Goal: Use online tool/utility: Use online tool/utility

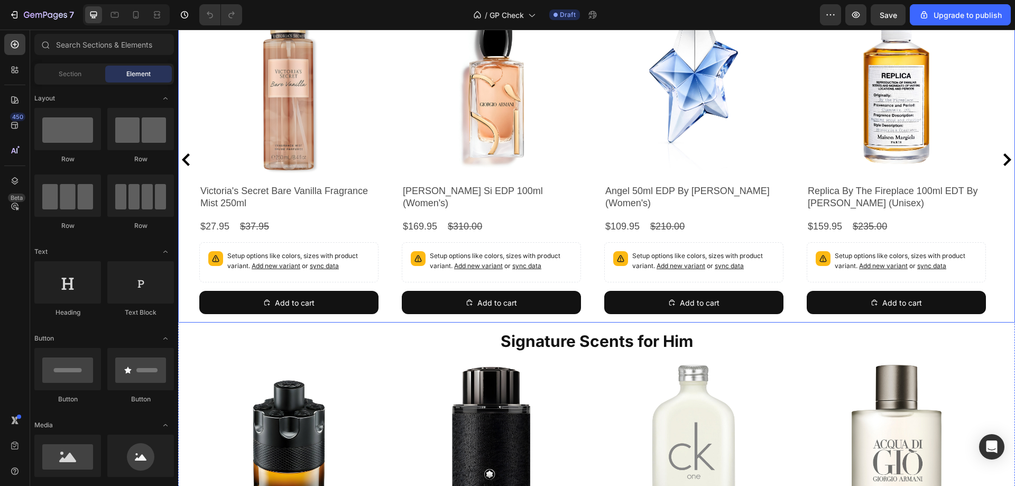
scroll to position [106, 0]
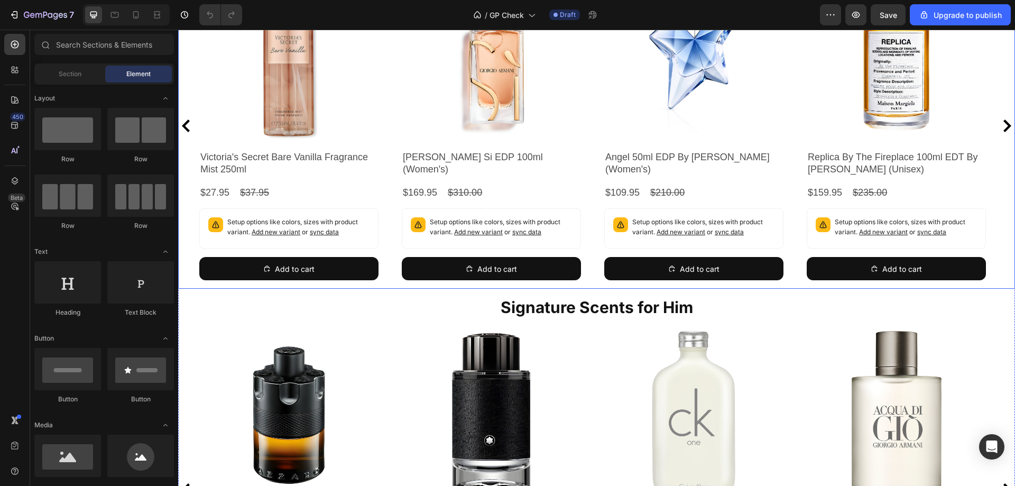
click at [593, 171] on div "Product Images Victoria's Secret Bare Vanilla Fragrance Mist 250ml Product Titl…" at bounding box center [596, 125] width 795 height 326
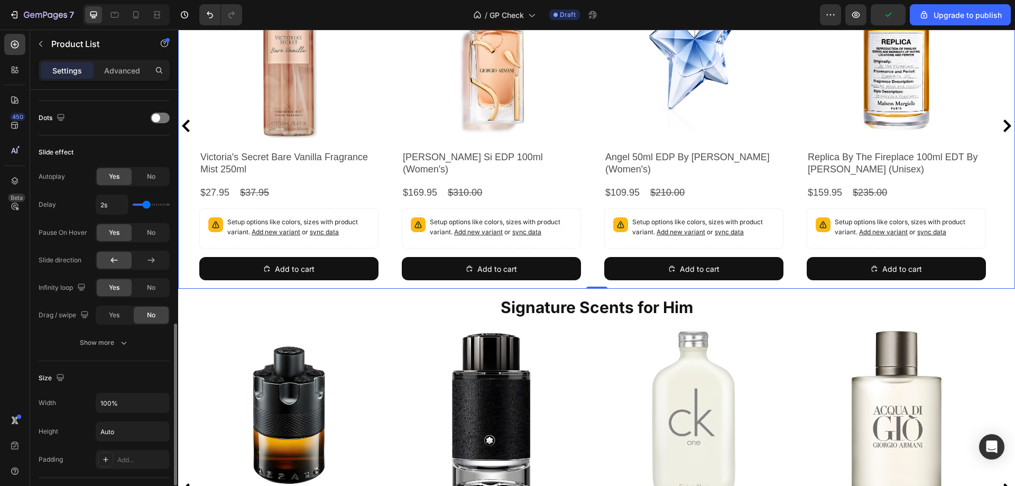
scroll to position [476, 0]
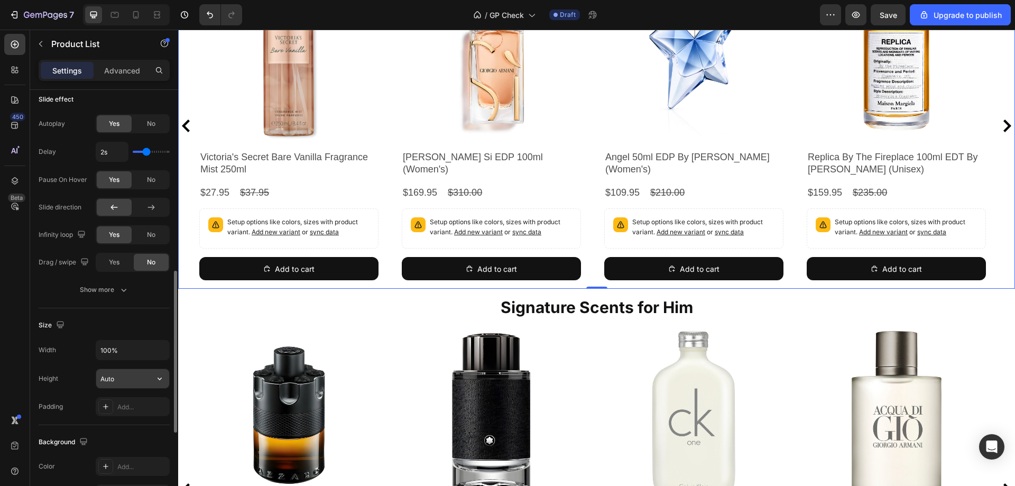
click at [136, 376] on input "Auto" at bounding box center [132, 378] width 73 height 19
click at [151, 383] on button "button" at bounding box center [159, 378] width 19 height 19
click at [107, 326] on div "Size" at bounding box center [104, 325] width 131 height 17
click at [39, 42] on icon "button" at bounding box center [40, 44] width 8 height 8
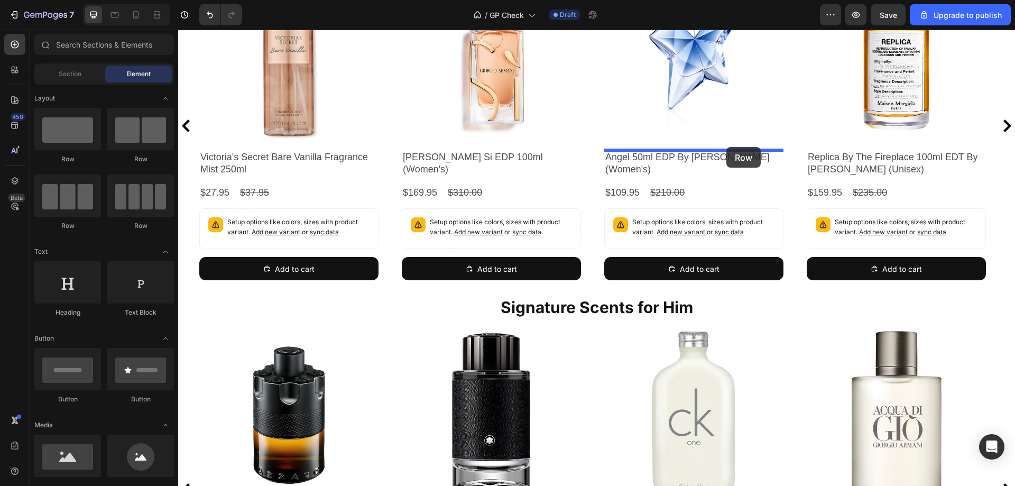
drag, startPoint x: 250, startPoint y: 158, endPoint x: 726, endPoint y: 147, distance: 476.4
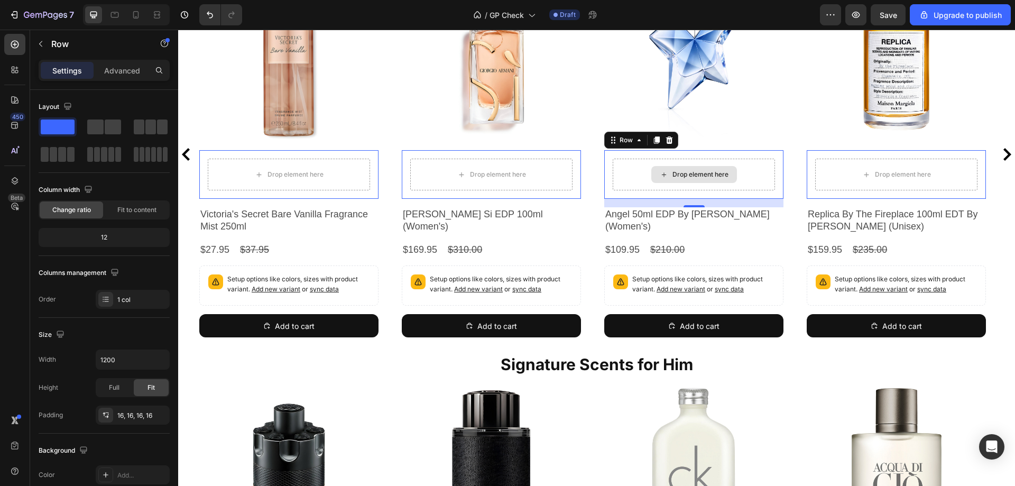
scroll to position [134, 0]
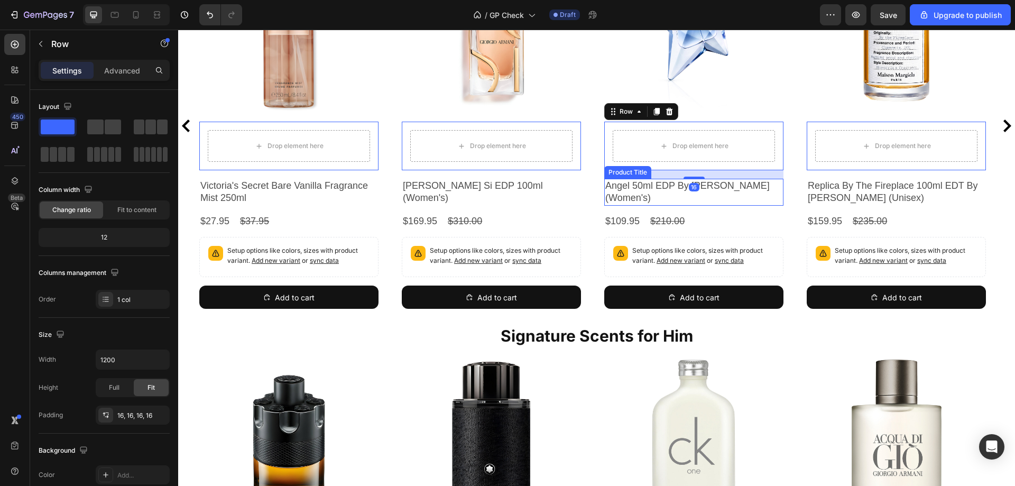
click at [635, 190] on h2 "Angel 50ml EDP By [PERSON_NAME] (Women's)" at bounding box center [693, 192] width 179 height 27
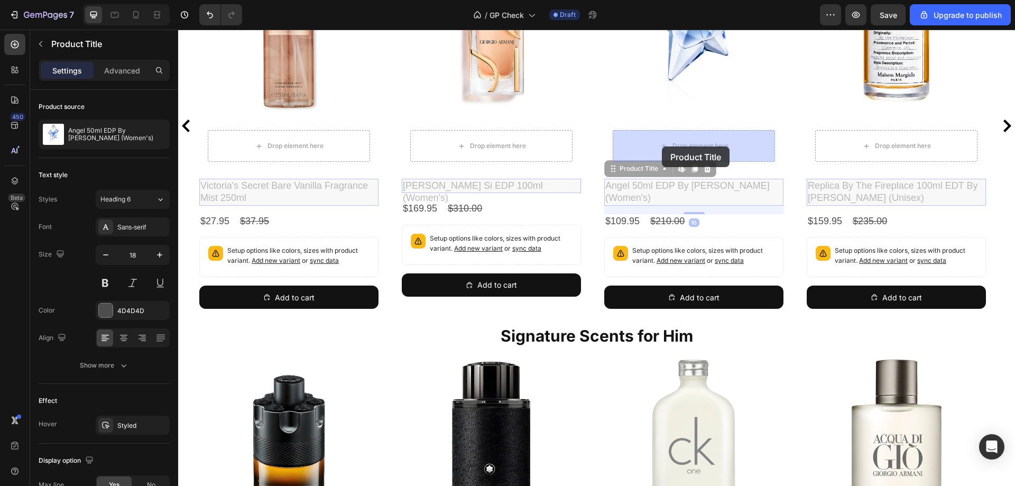
drag, startPoint x: 623, startPoint y: 171, endPoint x: 657, endPoint y: 151, distance: 39.3
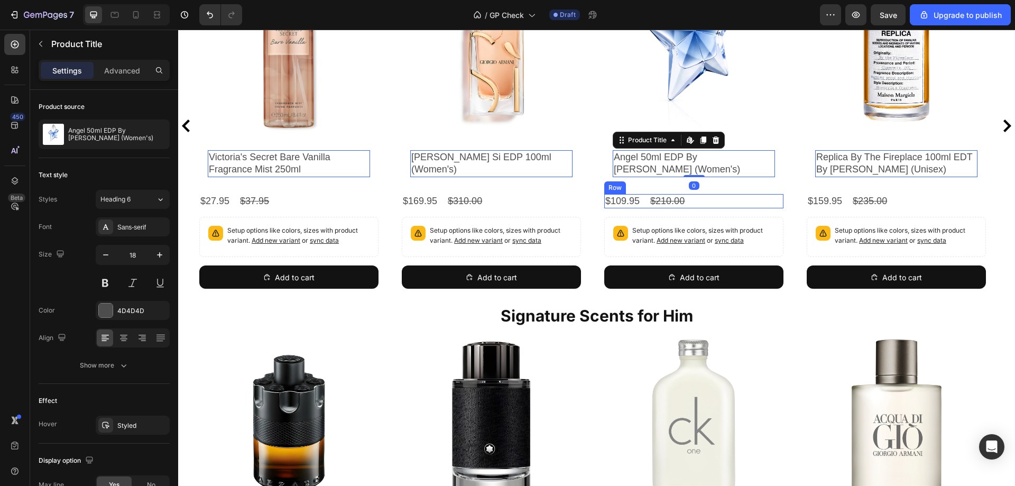
click at [728, 200] on div "$109.95 Product Price Product Price $210.00 Product Price Product Price Row" at bounding box center [693, 201] width 179 height 14
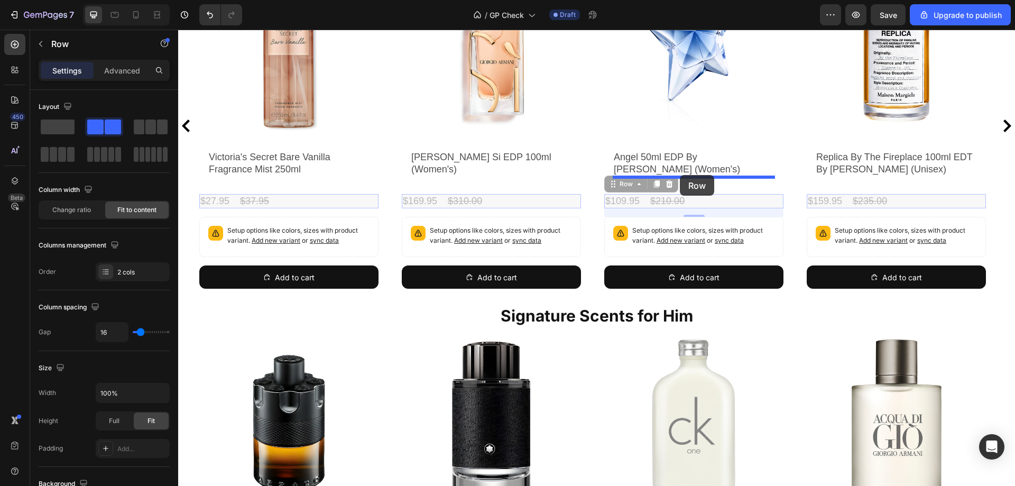
drag, startPoint x: 620, startPoint y: 183, endPoint x: 680, endPoint y: 175, distance: 60.8
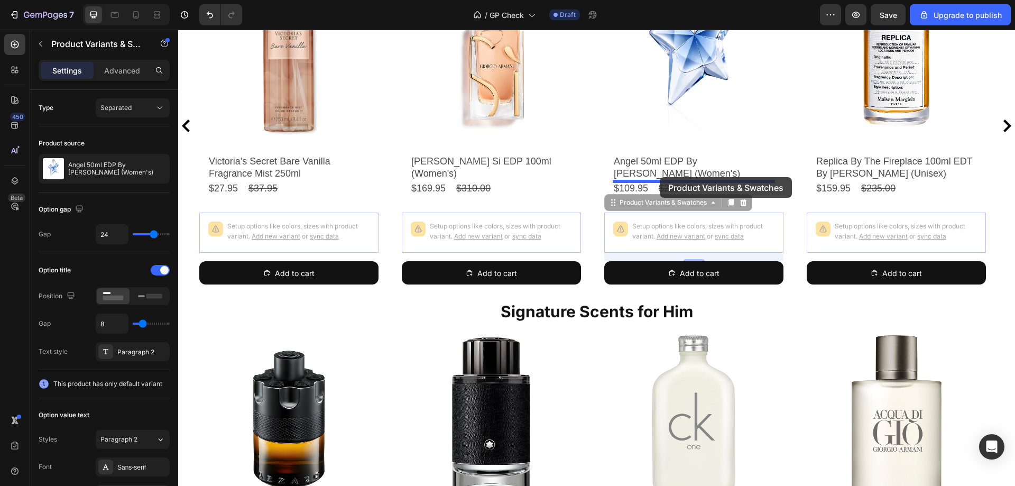
drag, startPoint x: 637, startPoint y: 211, endPoint x: 660, endPoint y: 177, distance: 41.2
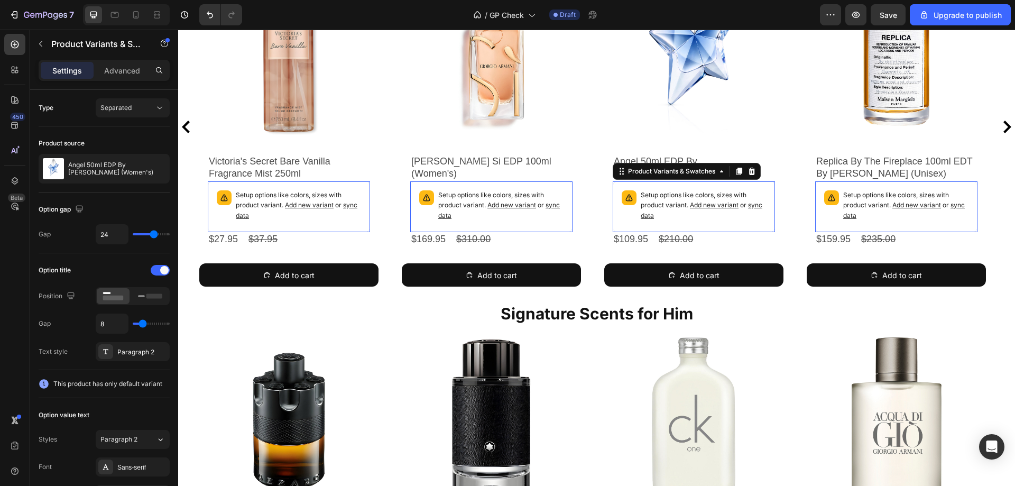
scroll to position [111, 0]
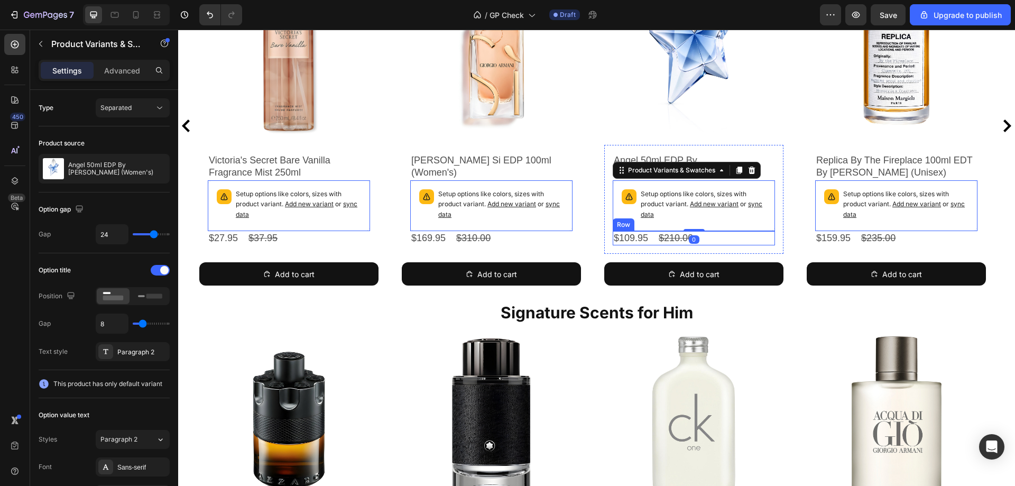
click at [723, 237] on div "$109.95 Product Price Product Price $210.00 Product Price Product Price Row" at bounding box center [694, 238] width 162 height 14
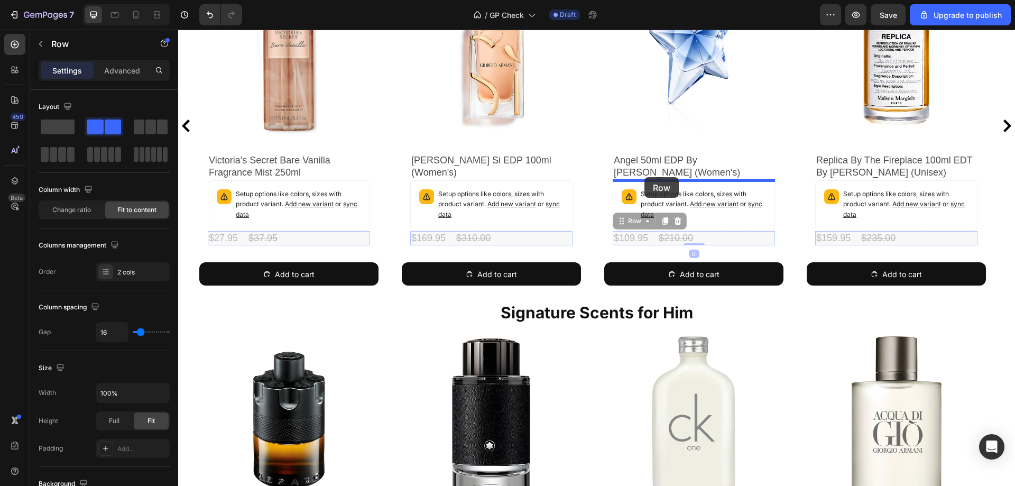
drag, startPoint x: 637, startPoint y: 220, endPoint x: 644, endPoint y: 177, distance: 44.1
click at [644, 177] on div "Header Product Images Victoria's Secret Bare Vanilla Fragrance Mist 250ml Produ…" at bounding box center [596, 373] width 837 height 908
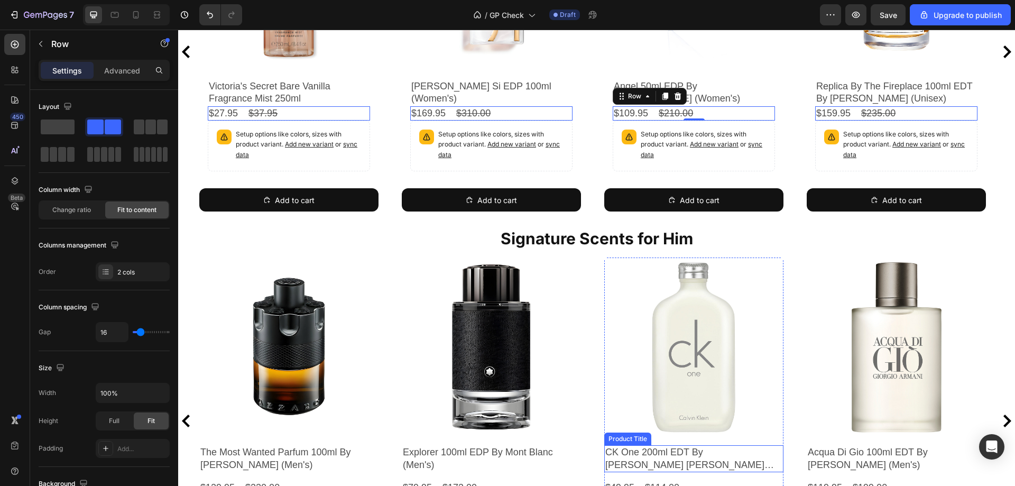
scroll to position [322, 0]
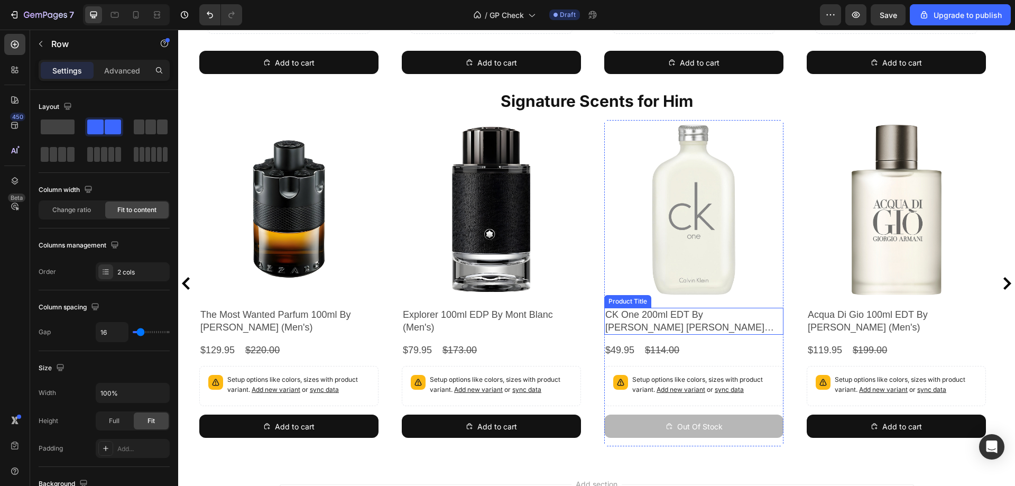
click at [664, 318] on h2 "CK One 200ml EDT By [PERSON_NAME] [PERSON_NAME] (Unisex)" at bounding box center [693, 321] width 179 height 27
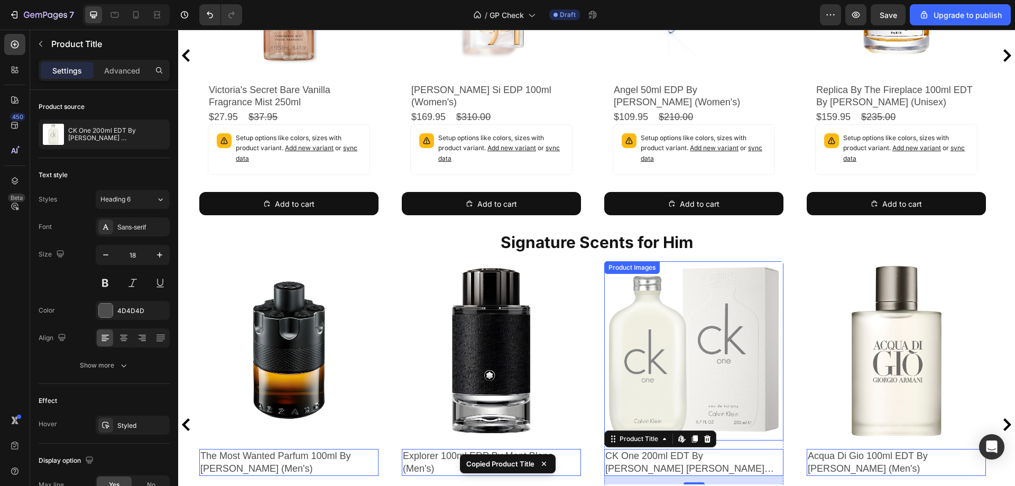
scroll to position [111, 0]
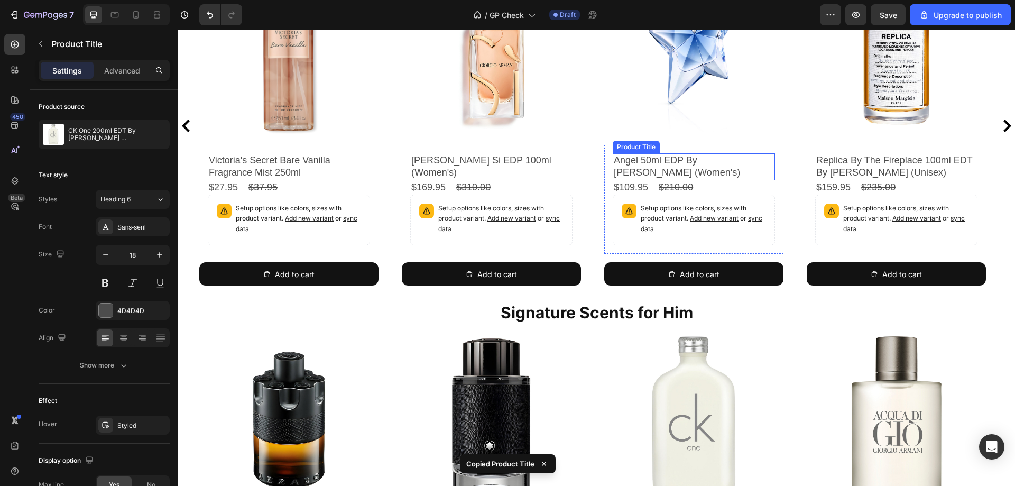
click at [663, 168] on h2 "Angel 50ml EDP By [PERSON_NAME] (Women's)" at bounding box center [694, 166] width 162 height 27
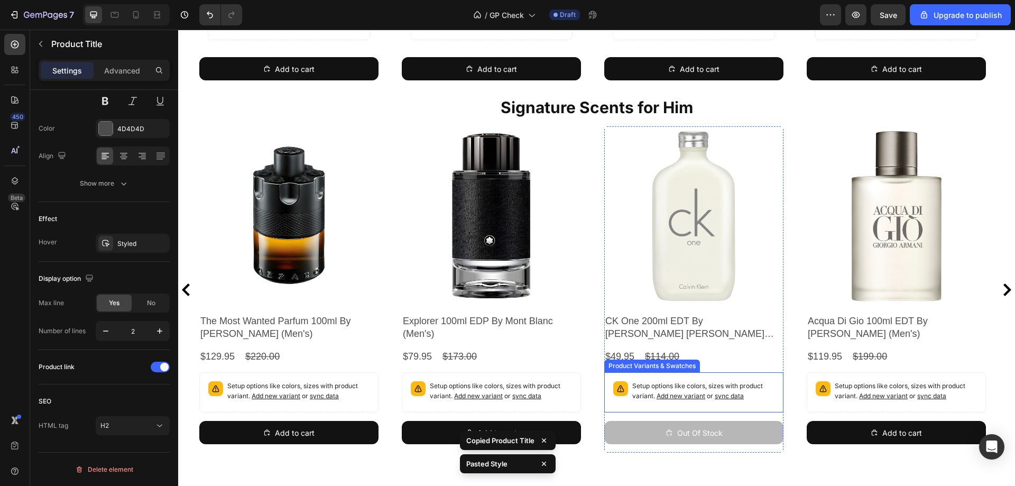
scroll to position [380, 0]
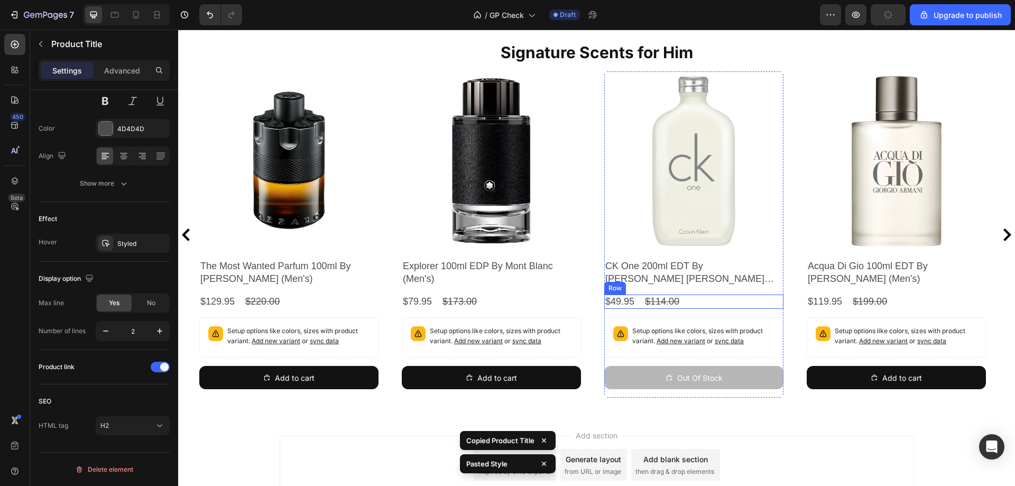
click at [691, 301] on div "$49.95 Product Price Product Price $114.00 Product Price Product Price Row" at bounding box center [693, 301] width 179 height 14
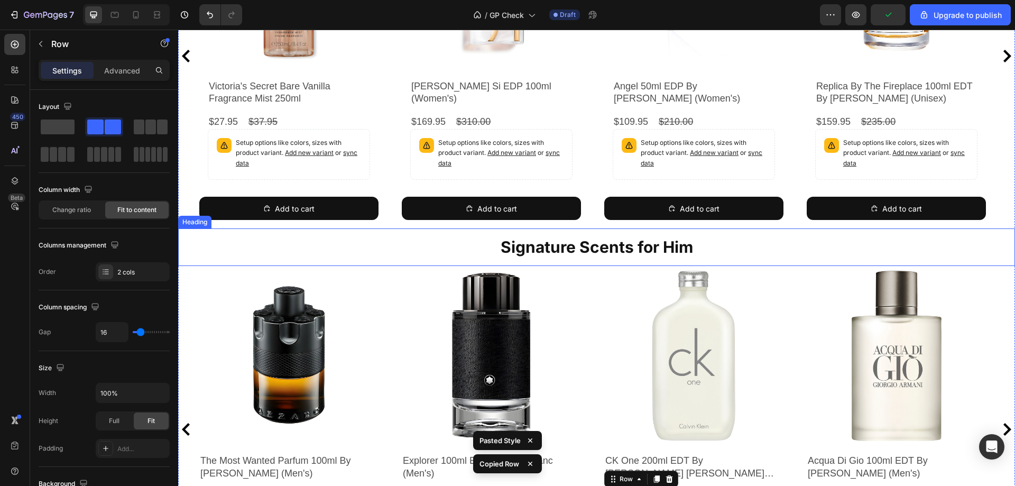
scroll to position [168, 0]
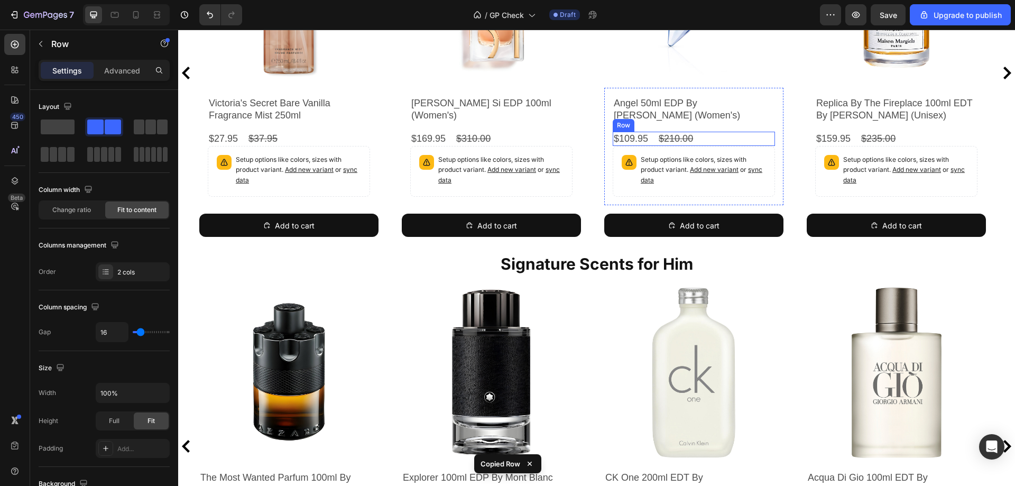
click at [738, 142] on div "$109.95 Product Price Product Price $210.00 Product Price Product Price Row" at bounding box center [694, 139] width 162 height 14
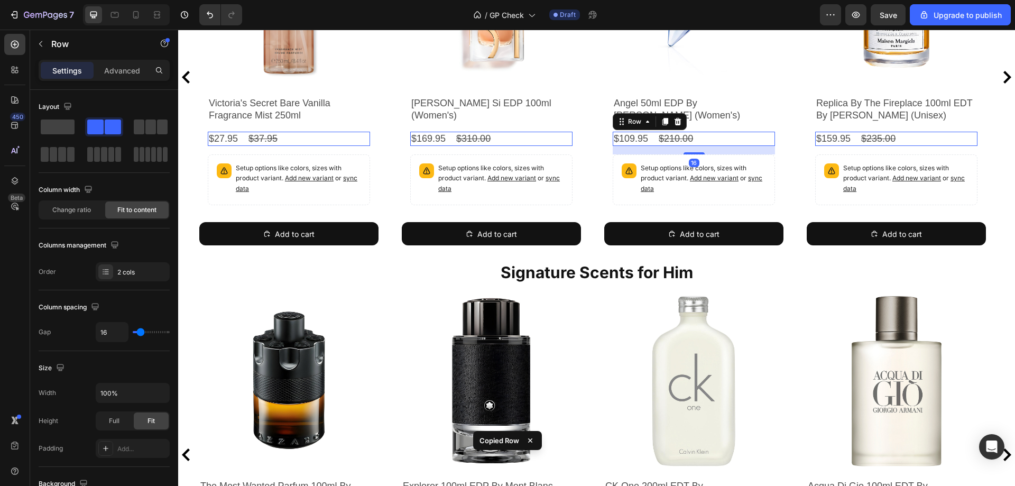
scroll to position [172, 0]
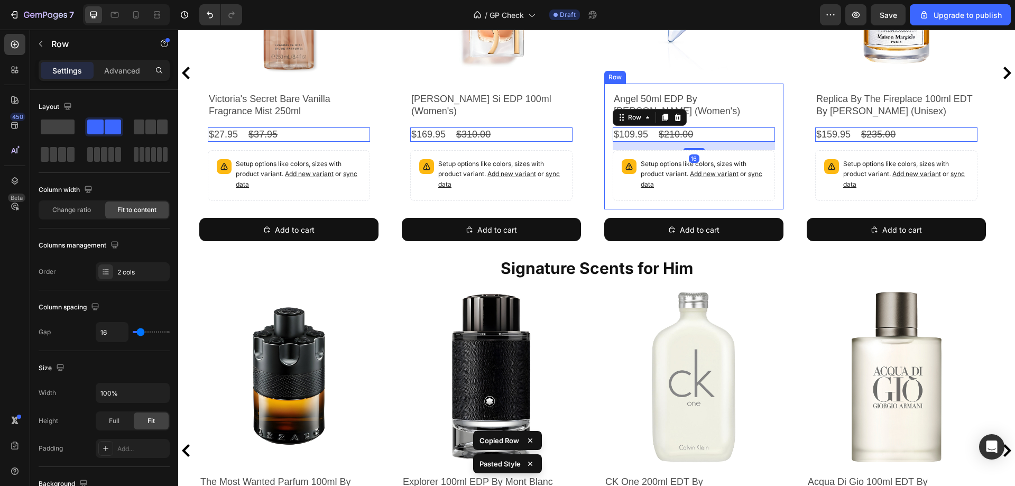
click at [608, 179] on div "Angel 50ml EDP By [PERSON_NAME] (Women's) Product Title $109.95 Product Price P…" at bounding box center [693, 147] width 179 height 126
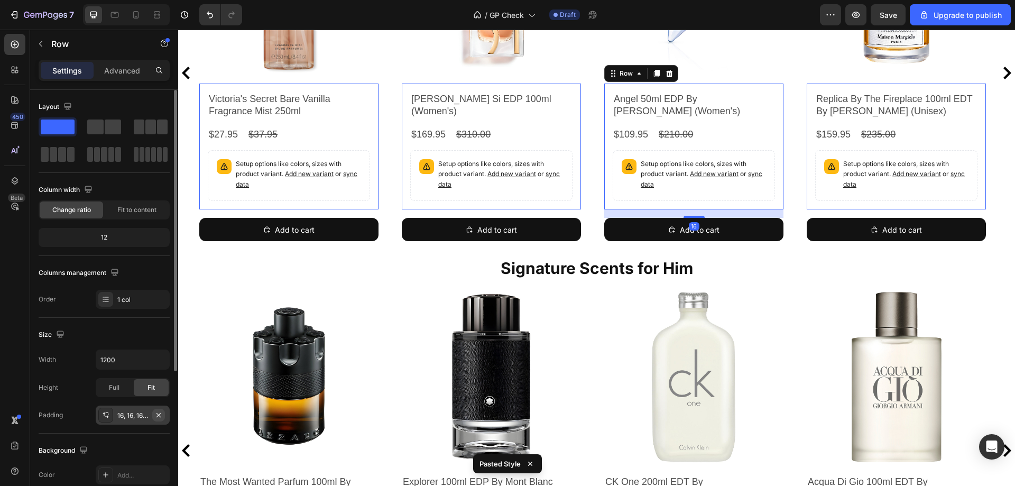
click at [160, 414] on icon "button" at bounding box center [158, 415] width 8 height 8
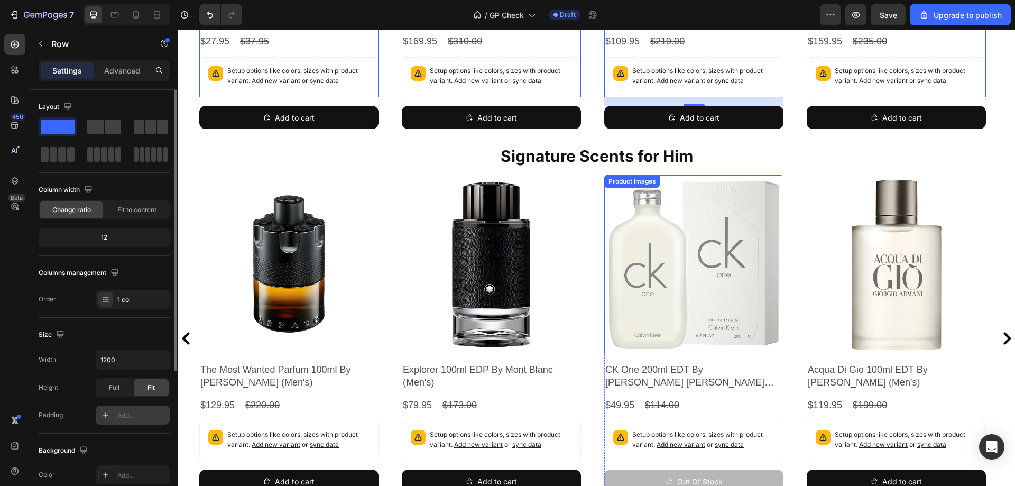
scroll to position [423, 0]
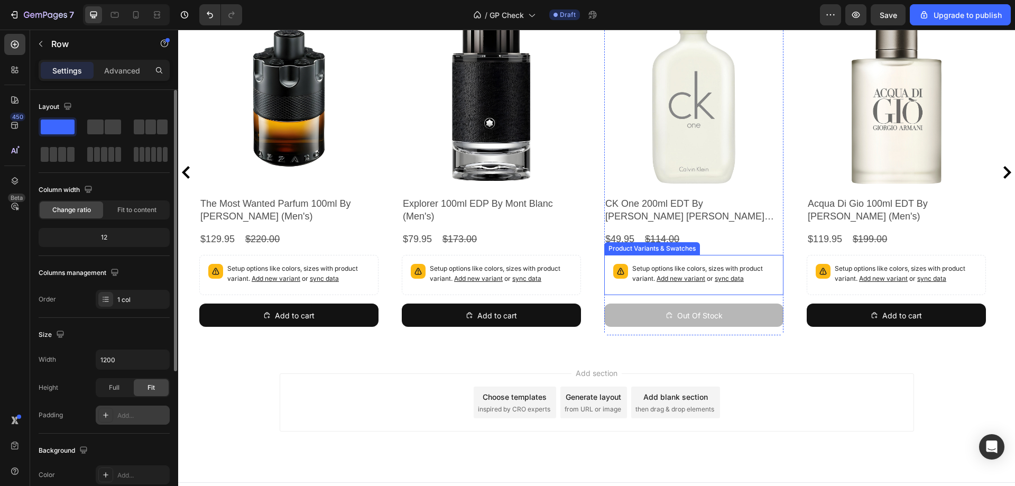
click at [625, 288] on div "Setup options like colors, sizes with product variant. Add new variant or sync …" at bounding box center [694, 275] width 170 height 31
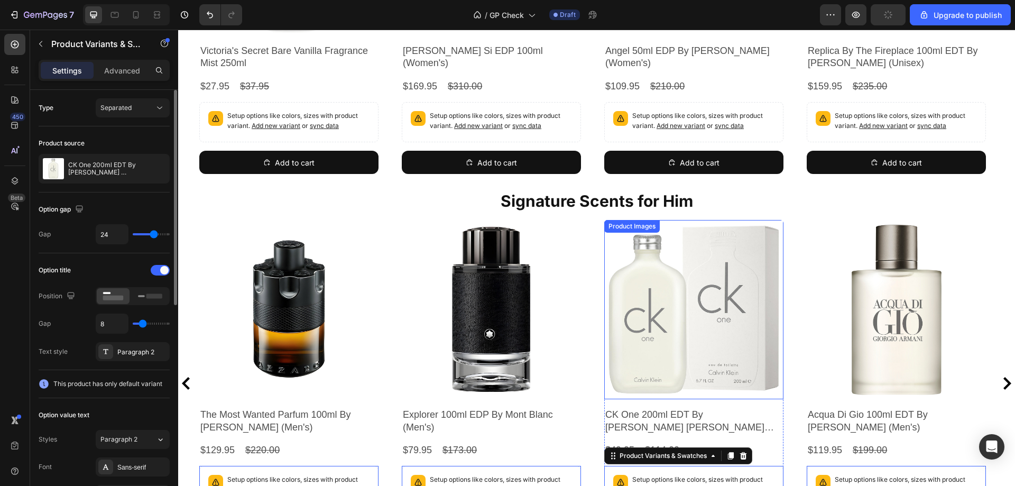
scroll to position [211, 0]
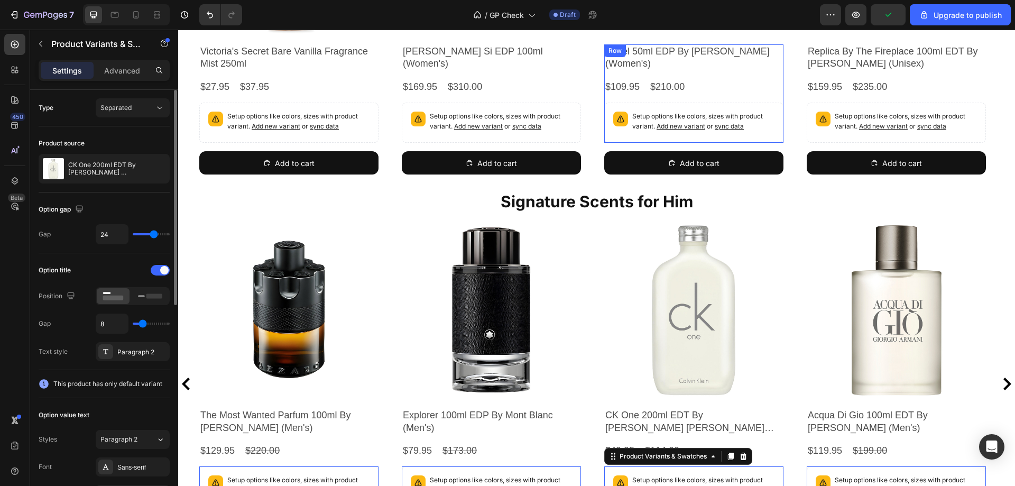
click at [706, 98] on div "Angel 50ml EDP By [PERSON_NAME] (Women's) Product Title $109.95 Product Price P…" at bounding box center [693, 93] width 179 height 98
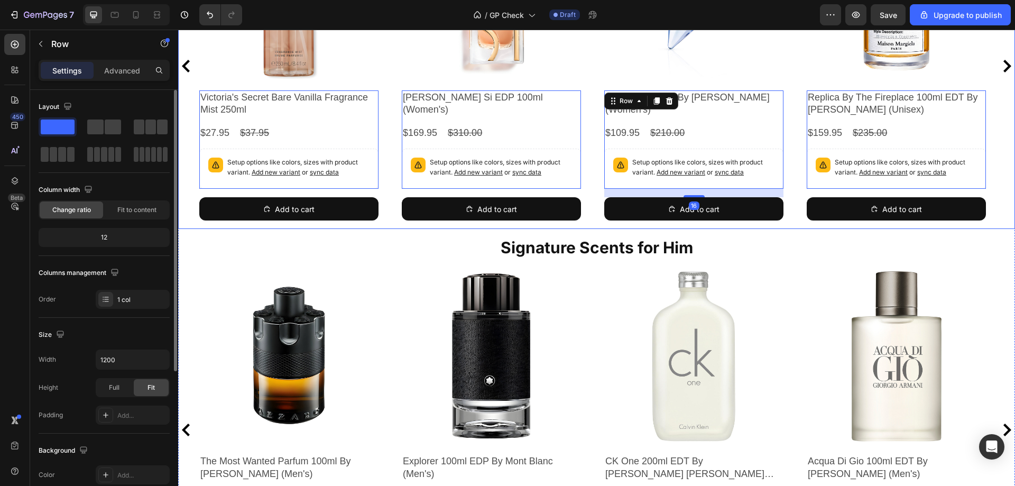
scroll to position [317, 0]
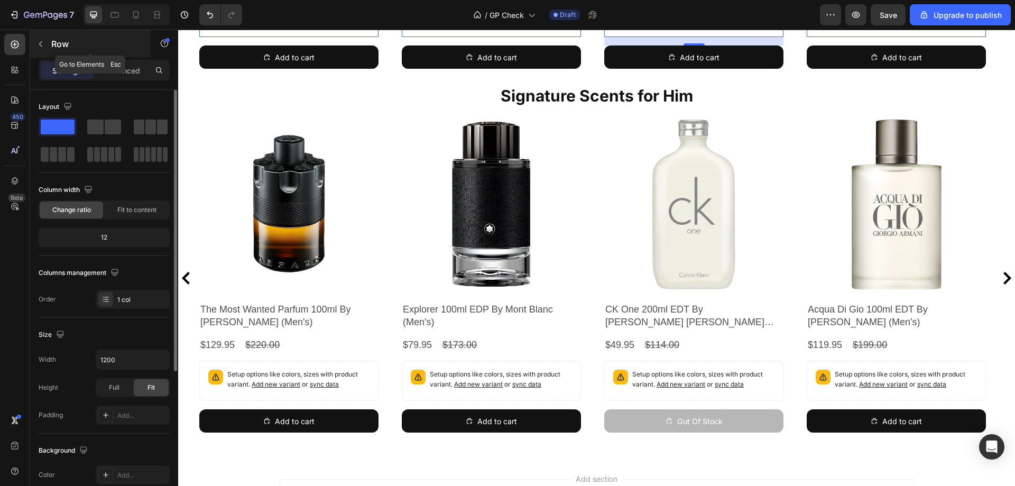
click at [39, 48] on icon "button" at bounding box center [40, 44] width 8 height 8
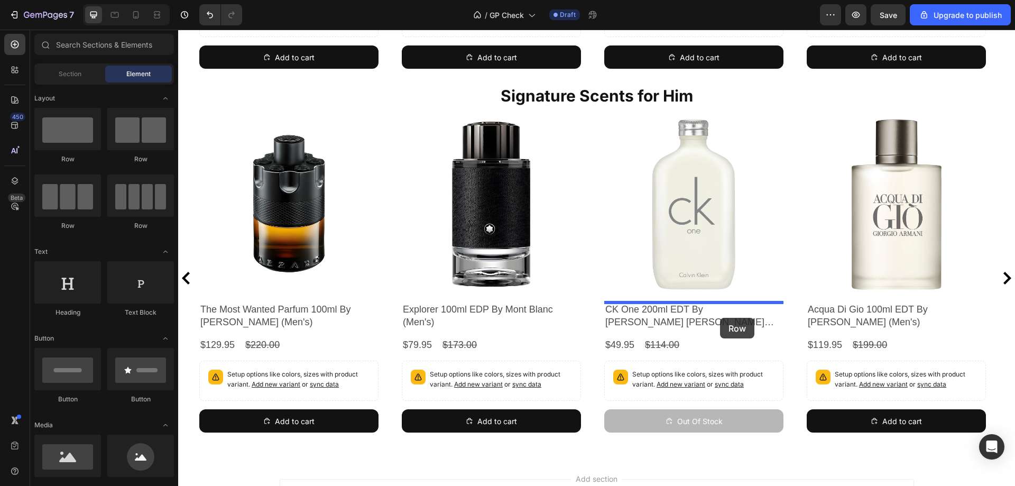
drag, startPoint x: 250, startPoint y: 165, endPoint x: 720, endPoint y: 318, distance: 494.7
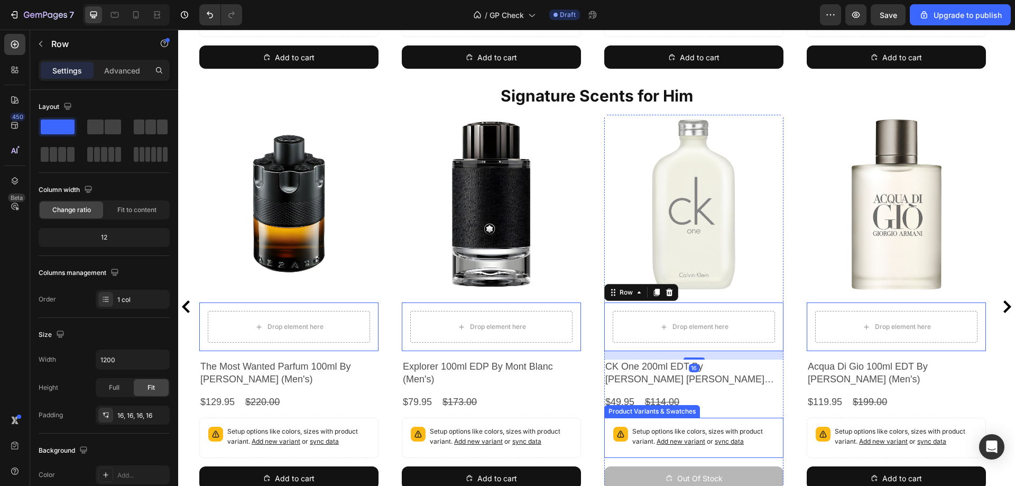
click at [649, 421] on div "Setup options like colors, sizes with product variant. Add new variant or sync …" at bounding box center [693, 438] width 179 height 40
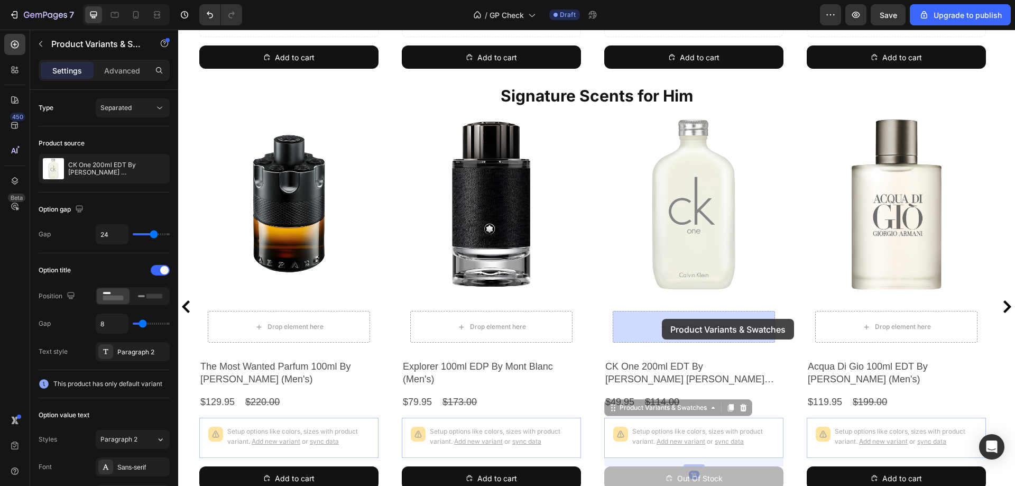
drag, startPoint x: 634, startPoint y: 410, endPoint x: 662, endPoint y: 319, distance: 95.5
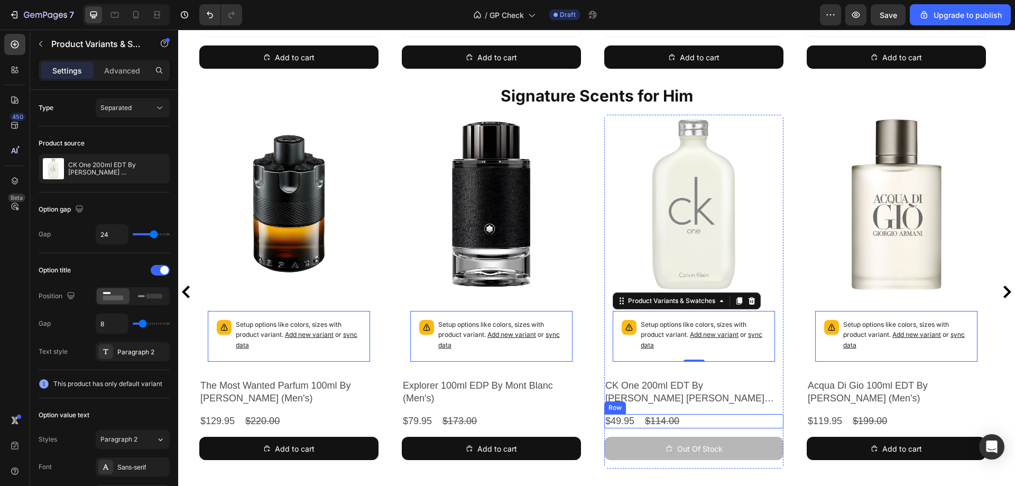
click at [703, 416] on div "$49.95 Product Price Product Price $114.00 Product Price Product Price Row" at bounding box center [693, 421] width 179 height 14
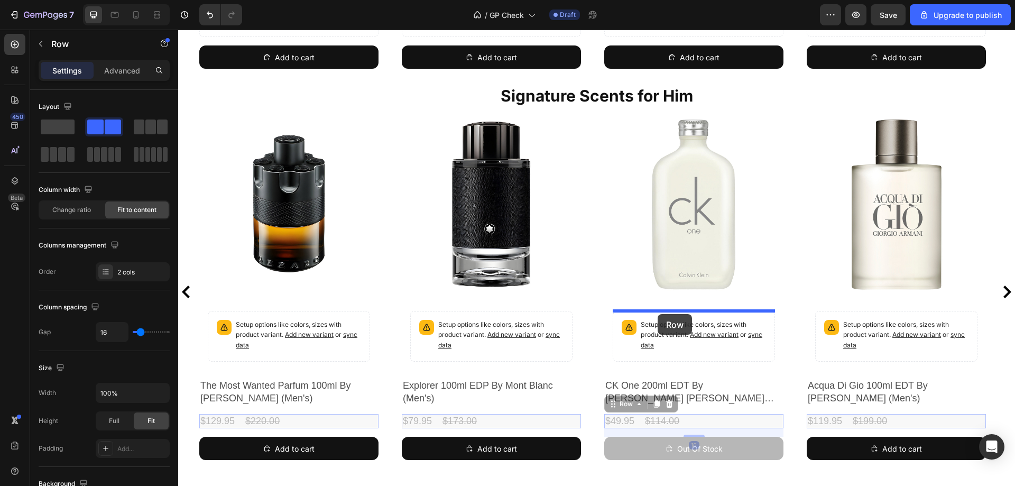
drag, startPoint x: 621, startPoint y: 402, endPoint x: 658, endPoint y: 314, distance: 95.7
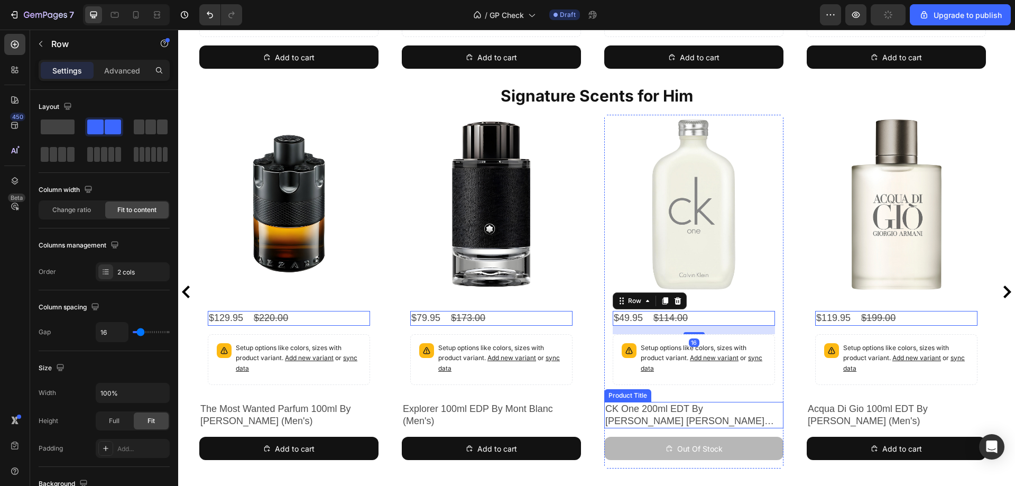
click at [725, 407] on h2 "CK One 200ml EDT By [PERSON_NAME] [PERSON_NAME] (Unisex)" at bounding box center [693, 415] width 179 height 27
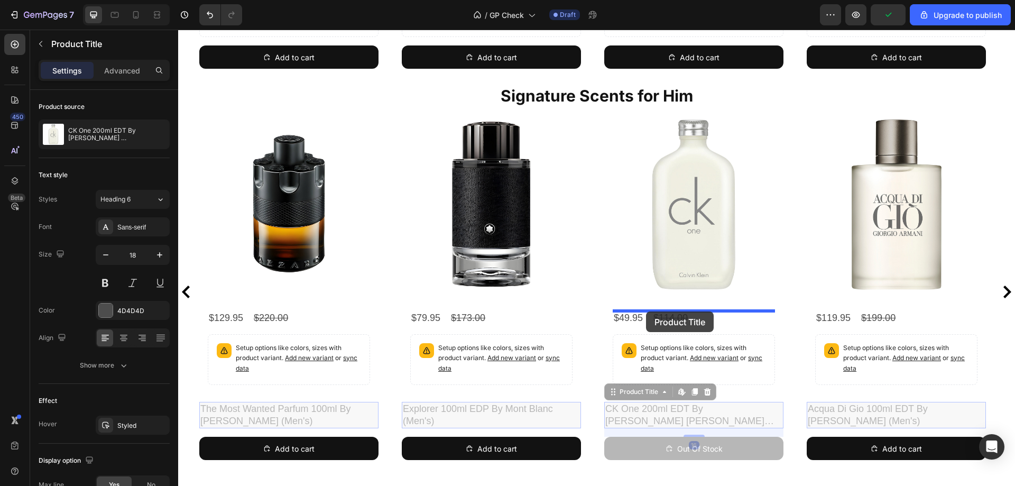
drag, startPoint x: 620, startPoint y: 395, endPoint x: 646, endPoint y: 311, distance: 87.6
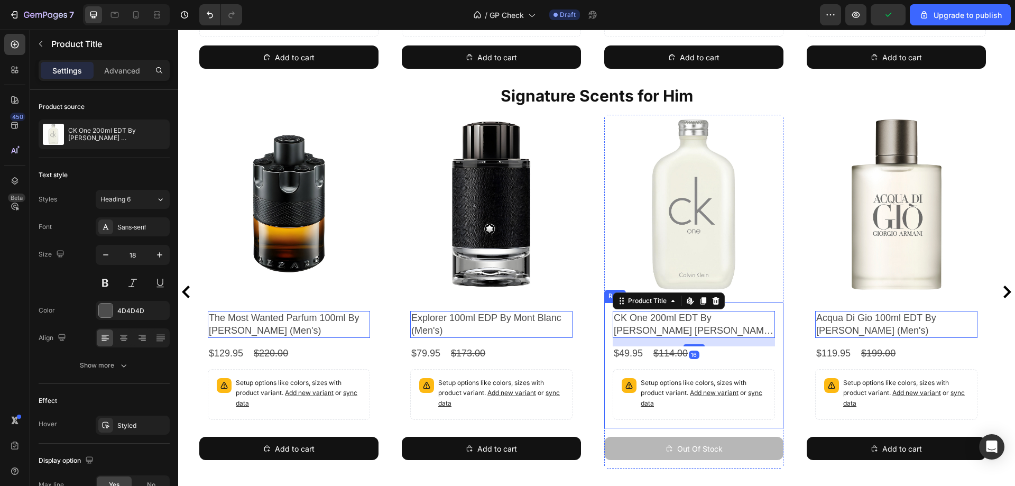
click at [606, 354] on div "CK One 200ml EDT By [PERSON_NAME] [PERSON_NAME] (Unisex) Product Title Edit con…" at bounding box center [693, 365] width 179 height 126
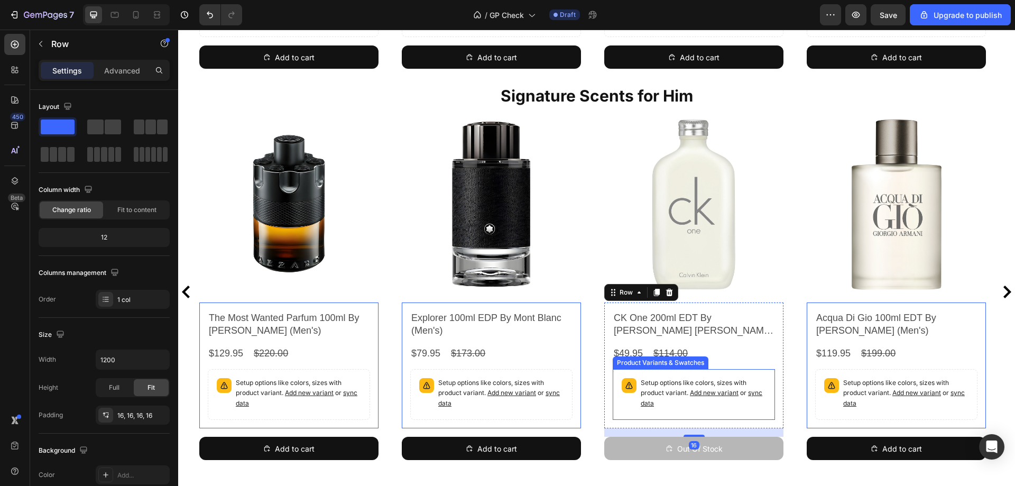
click at [618, 408] on div "Setup options like colors, sizes with product variant. Add new variant or sync …" at bounding box center [693, 394] width 153 height 41
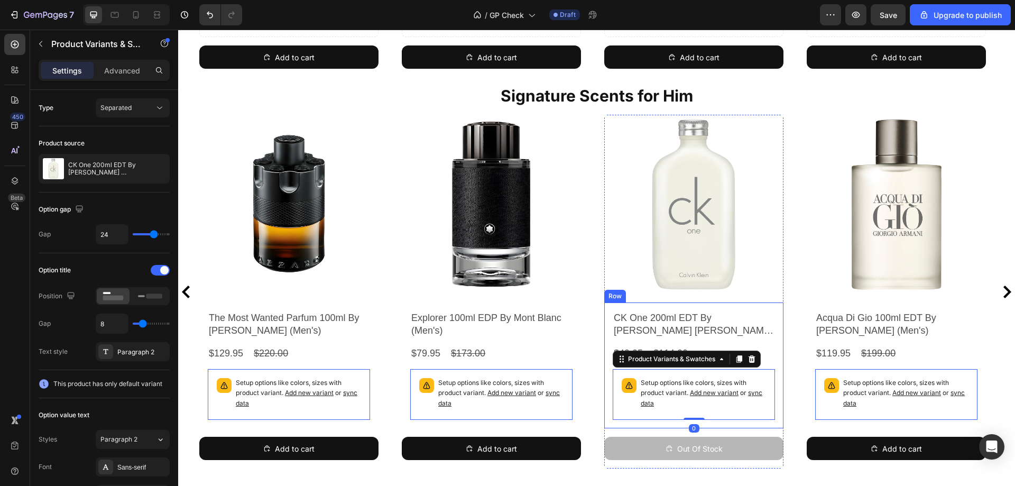
drag, startPoint x: 610, startPoint y: 414, endPoint x: 591, endPoint y: 414, distance: 19.0
click at [610, 414] on div "CK One 200ml EDT By [PERSON_NAME] [PERSON_NAME] (Unisex) Product Title $49.95 P…" at bounding box center [693, 365] width 179 height 126
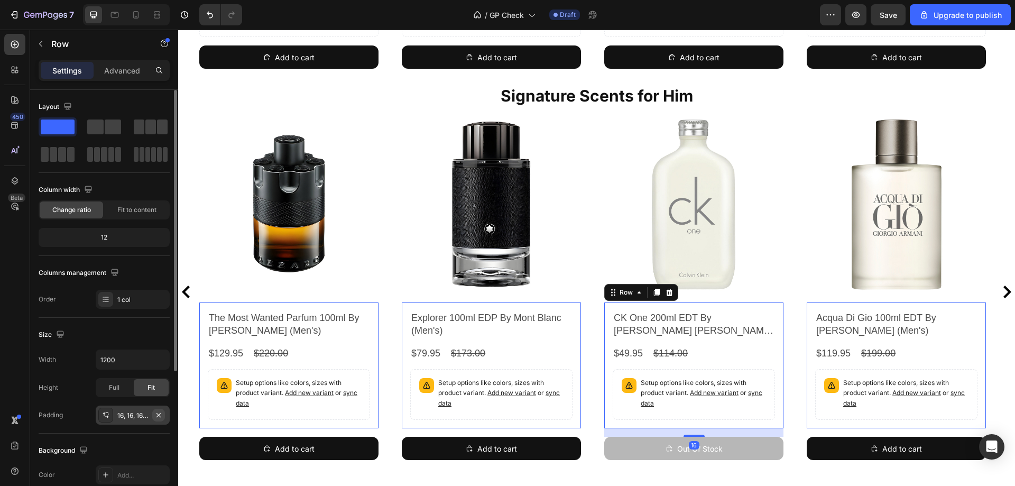
click at [157, 414] on icon "button" at bounding box center [158, 415] width 8 height 8
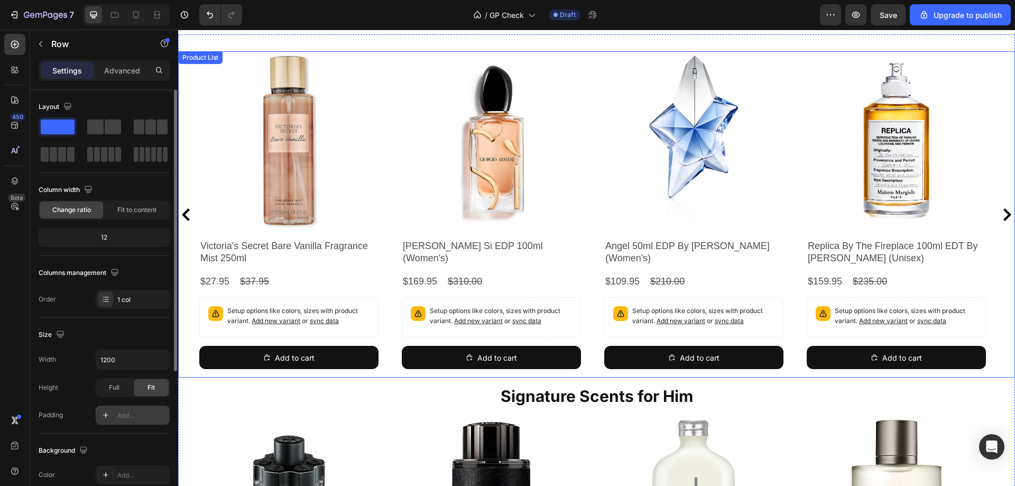
scroll to position [0, 0]
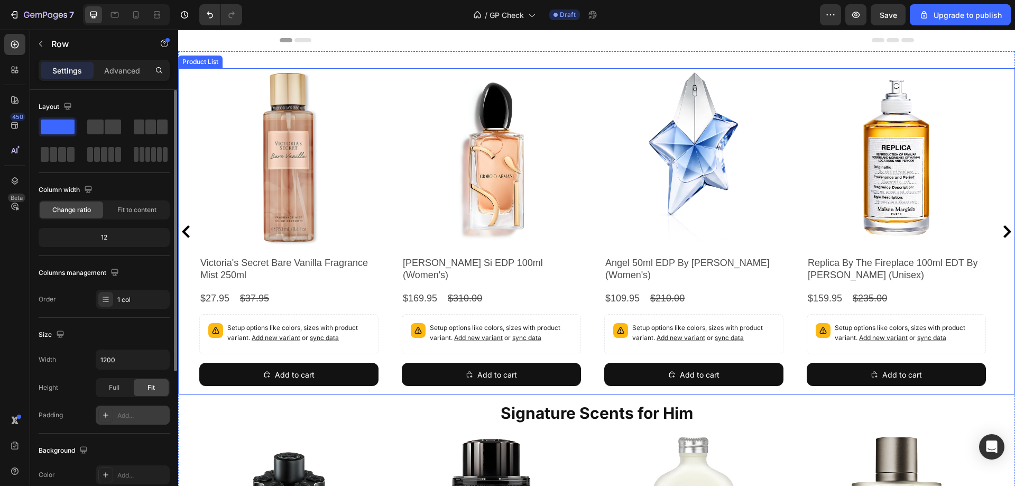
click at [595, 235] on div "Product Images Victoria's Secret Bare Vanilla Fragrance Mist 250ml Product Titl…" at bounding box center [596, 231] width 795 height 326
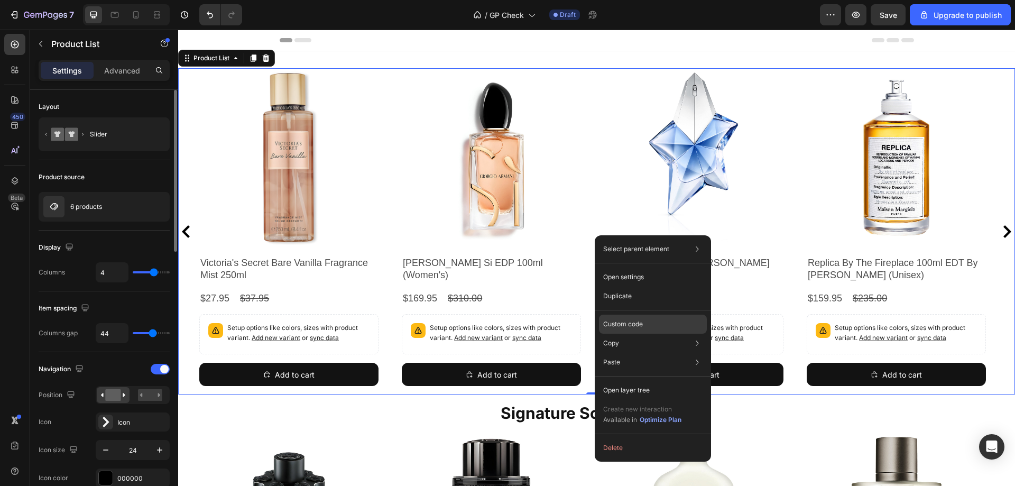
click at [622, 321] on p "Custom code" at bounding box center [623, 324] width 40 height 10
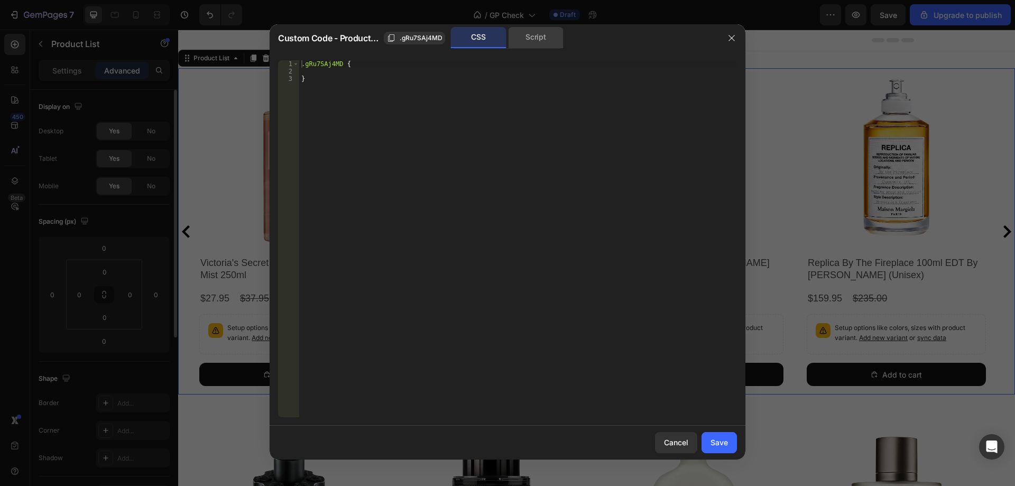
click at [534, 37] on div "Script" at bounding box center [536, 37] width 56 height 21
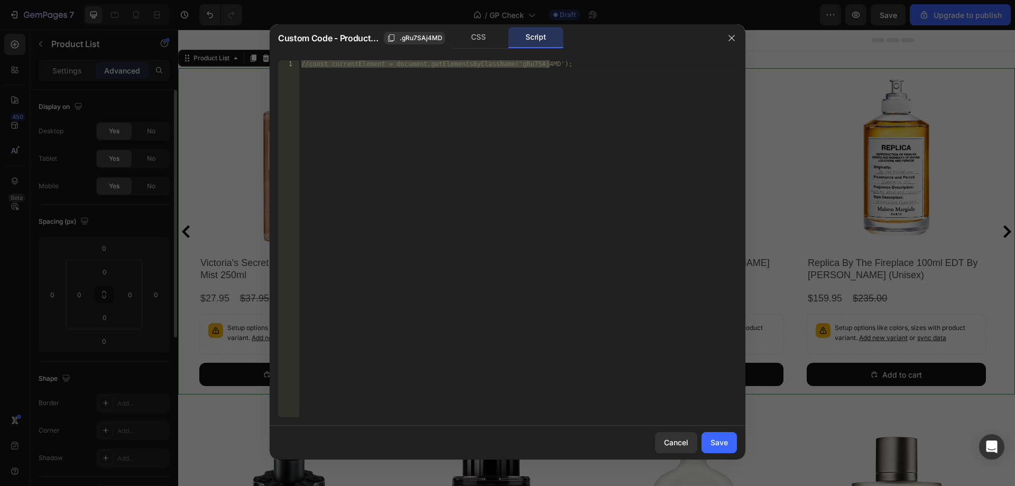
type textarea "//const currentElement = document.getElementsByClassName('gRu7SAj4MD');"
click at [511, 106] on div "//const currentElement = document.getElementsByClassName('gRu7SAj4MD');" at bounding box center [518, 238] width 438 height 357
paste textarea "}, 1000);"
type textarea "}, 1000);"
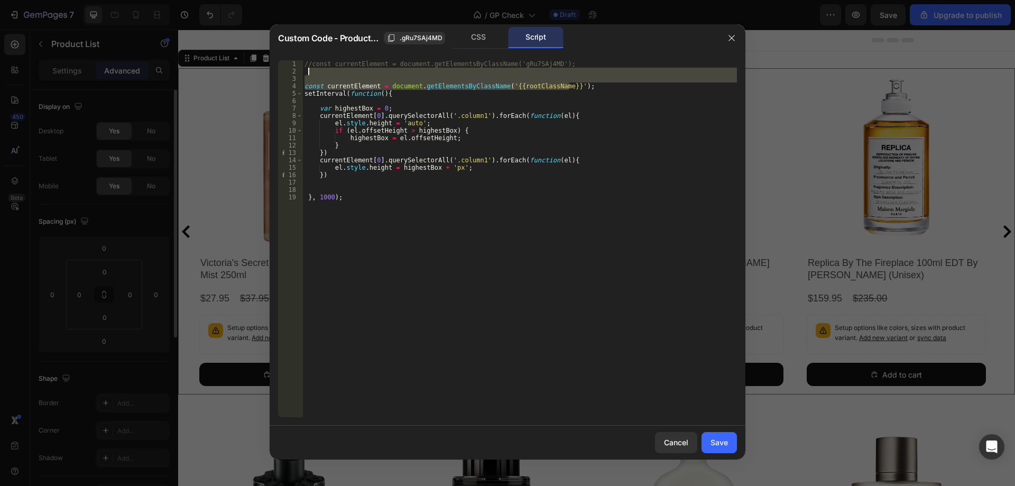
drag, startPoint x: 583, startPoint y: 87, endPoint x: 586, endPoint y: 74, distance: 13.6
click at [586, 74] on div "//const currentElement = document.getElementsByClassName('gRu7SAj4MD'); const c…" at bounding box center [519, 246] width 435 height 372
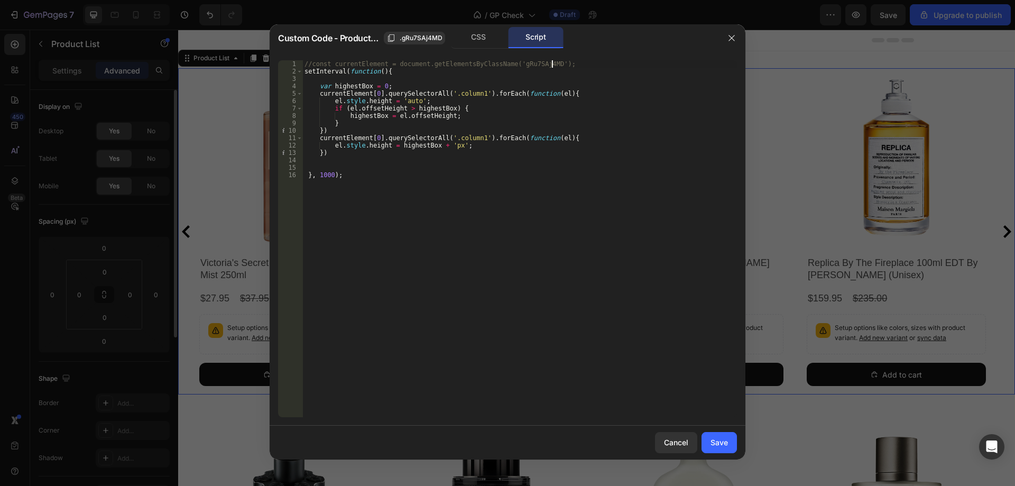
click at [311, 62] on div "//const currentElement = document.getElementsByClassName('gRu7SAj4MD'); setInte…" at bounding box center [519, 246] width 435 height 372
type textarea "const currentElement = document.getElementsByClassName('gRu7SAj4MD');"
click at [333, 78] on div "const currentElement = document . getElementsByClassName ( 'gRu7SAj4MD' ) ; set…" at bounding box center [519, 246] width 435 height 372
type textarea "setInterval(function(){"
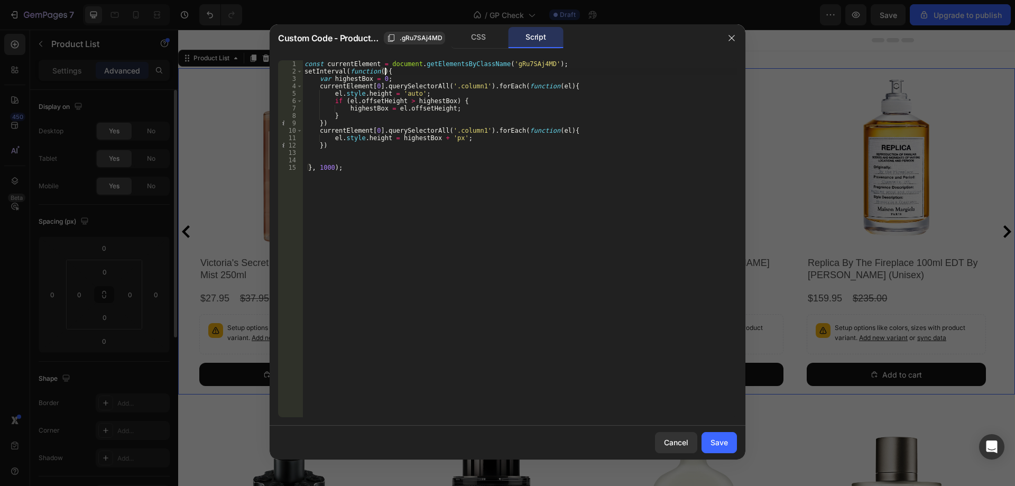
click at [326, 158] on div "const currentElement = document . getElementsByClassName ( 'gRu7SAj4MD' ) ; set…" at bounding box center [519, 246] width 435 height 372
click at [459, 131] on div "const currentElement = document . getElementsByClassName ( 'gRu7SAj4MD' ) ; set…" at bounding box center [519, 246] width 435 height 372
type textarea "currentElement[0].querySelectorAll('.column1').forEach(function(el){"
click at [716, 440] on div "Save" at bounding box center [719, 442] width 17 height 11
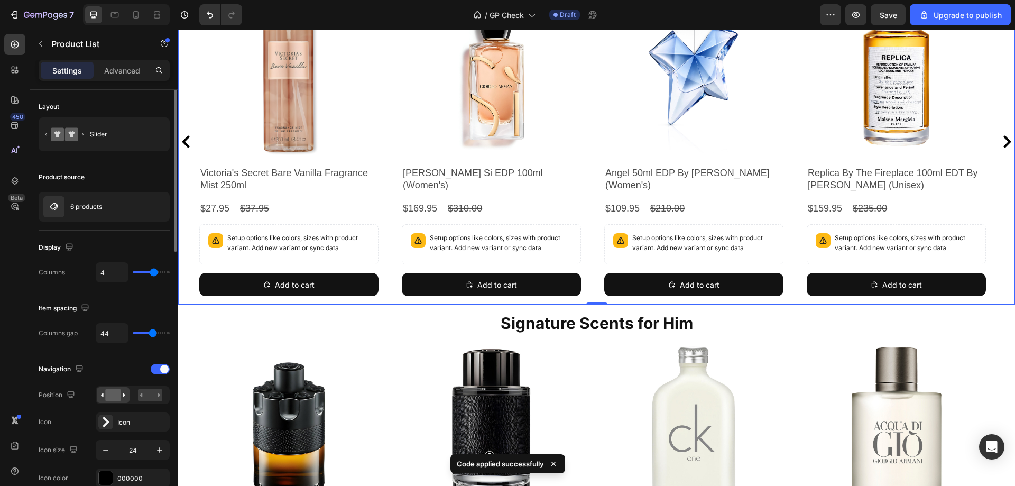
scroll to position [106, 0]
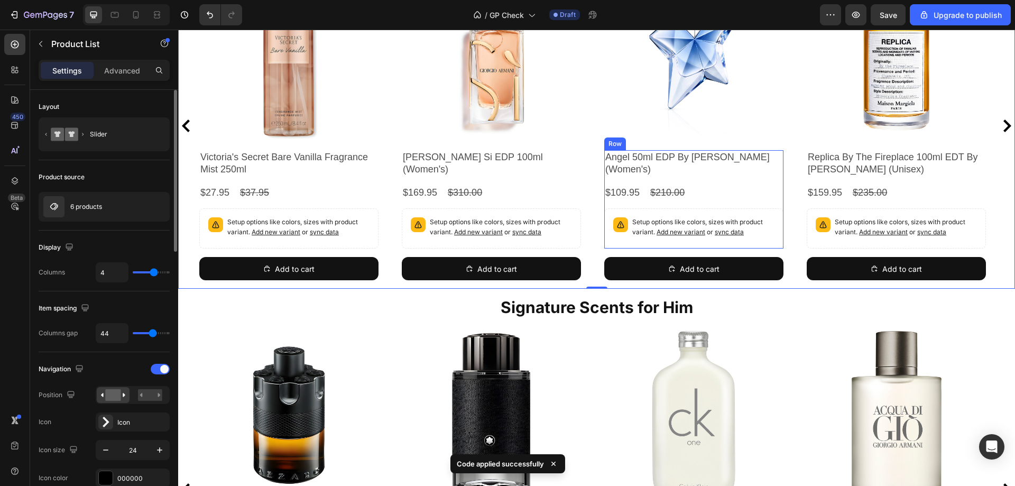
click at [650, 179] on div "Angel 50ml EDP By [PERSON_NAME] (Women's) Product Title $109.95 Product Price P…" at bounding box center [693, 199] width 179 height 98
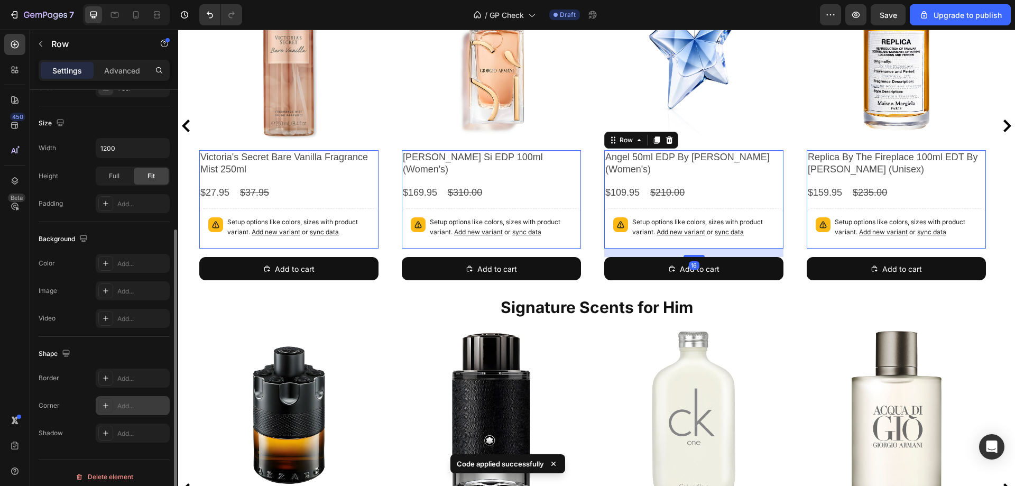
scroll to position [219, 0]
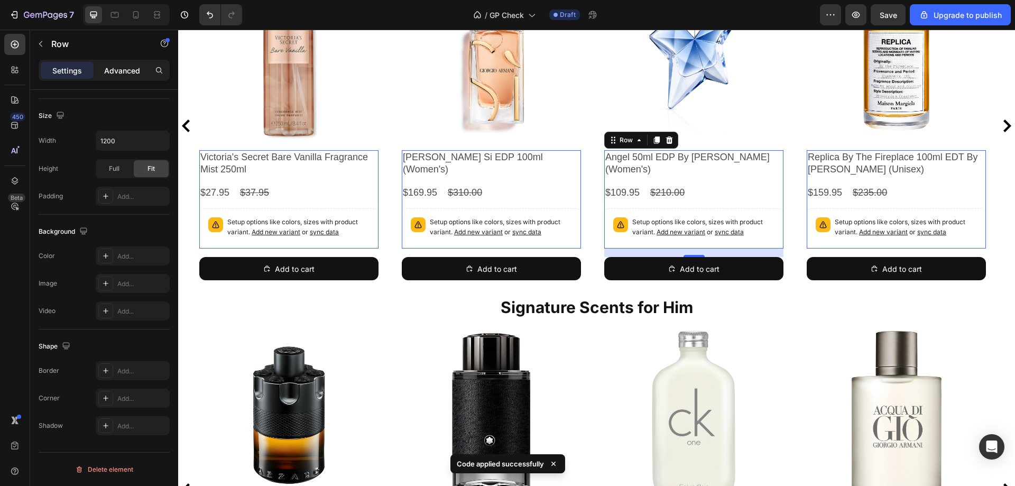
click at [113, 70] on p "Advanced" at bounding box center [122, 70] width 36 height 11
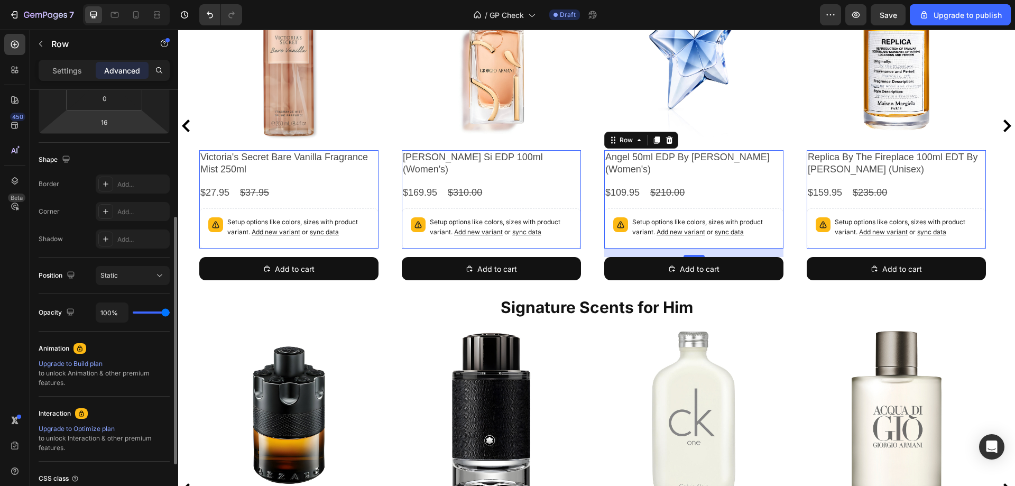
scroll to position [308, 0]
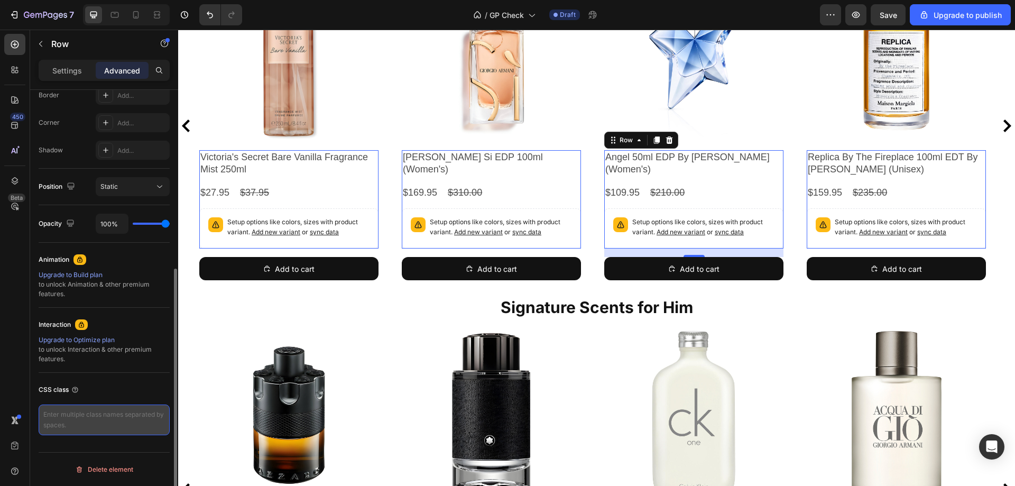
click at [88, 418] on textarea at bounding box center [104, 419] width 131 height 31
paste textarea "column1"
type textarea "column1"
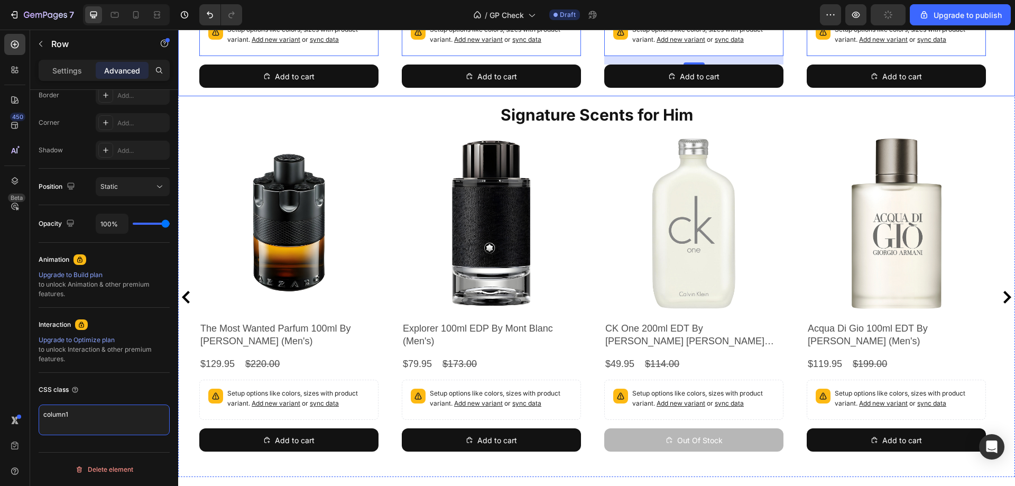
scroll to position [317, 0]
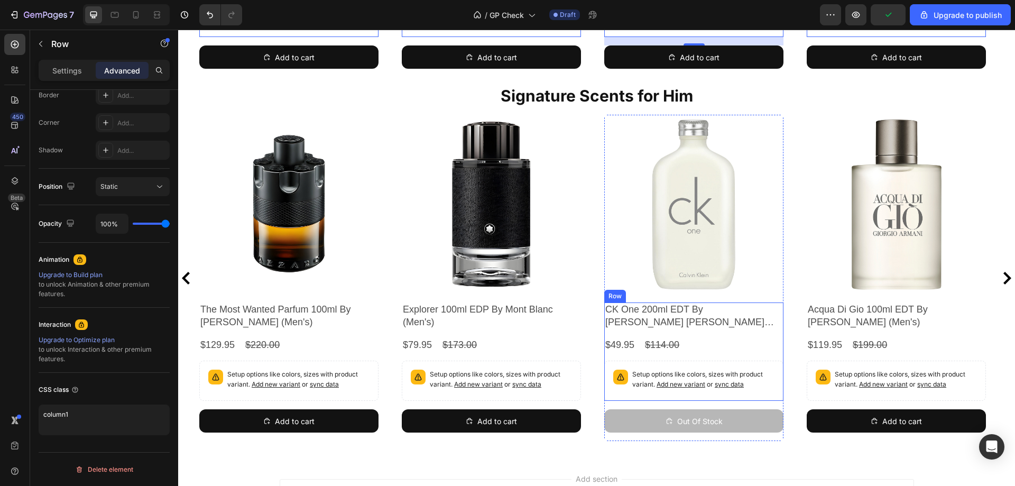
click at [654, 354] on div "CK One 200ml EDT By [PERSON_NAME] [PERSON_NAME] (Unisex) Product Title $49.95 P…" at bounding box center [693, 351] width 179 height 98
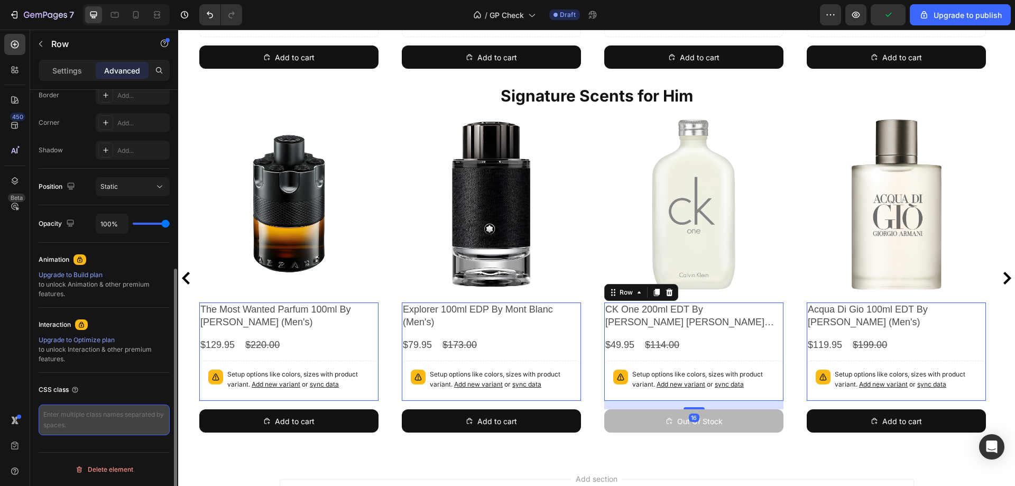
click at [103, 413] on textarea at bounding box center [104, 419] width 131 height 31
paste textarea "column1"
type textarea "column1"
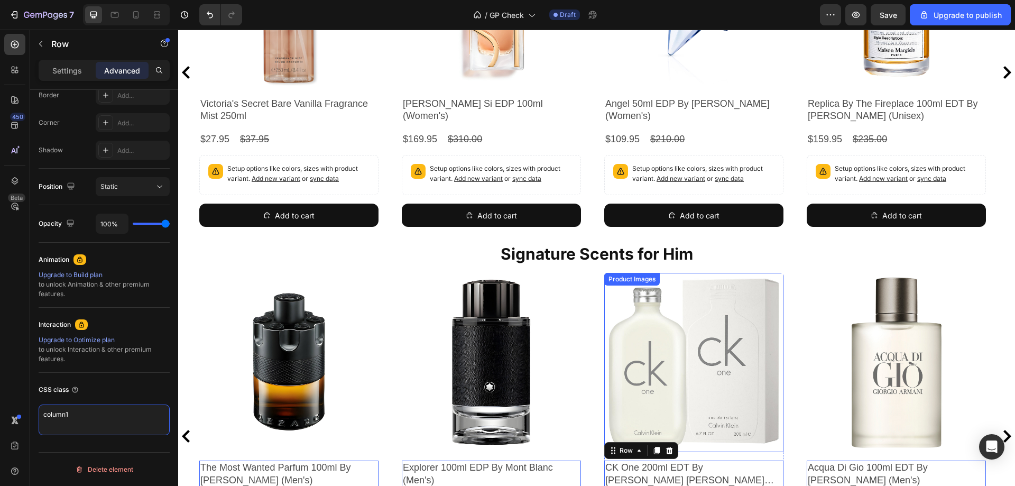
scroll to position [159, 0]
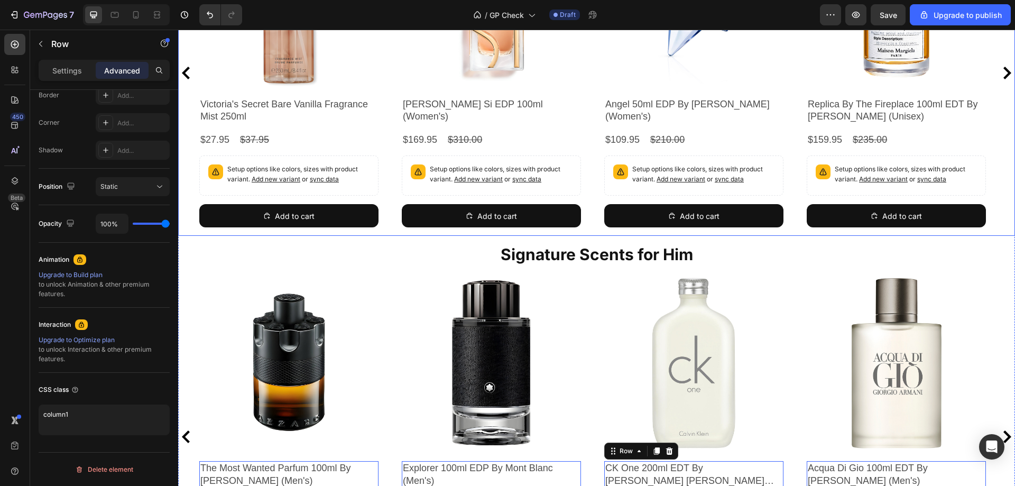
click at [594, 91] on div "Product Images Victoria's Secret Bare Vanilla Fragrance Mist 250ml Product Titl…" at bounding box center [596, 73] width 795 height 326
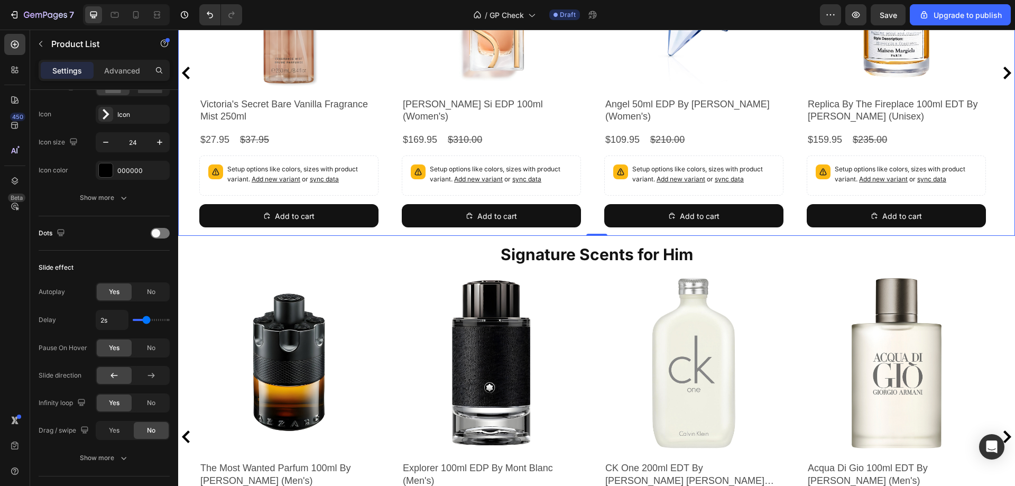
scroll to position [0, 0]
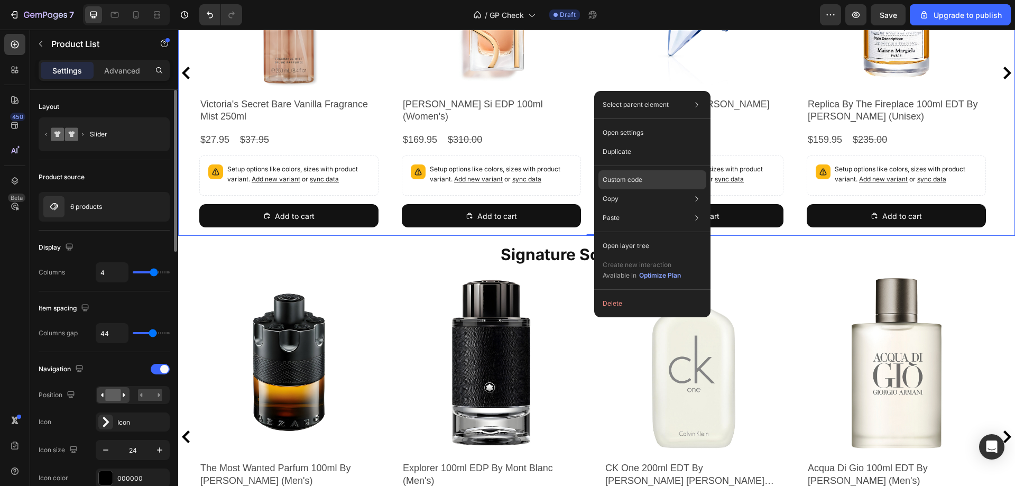
click at [613, 188] on div "Custom code" at bounding box center [652, 179] width 108 height 19
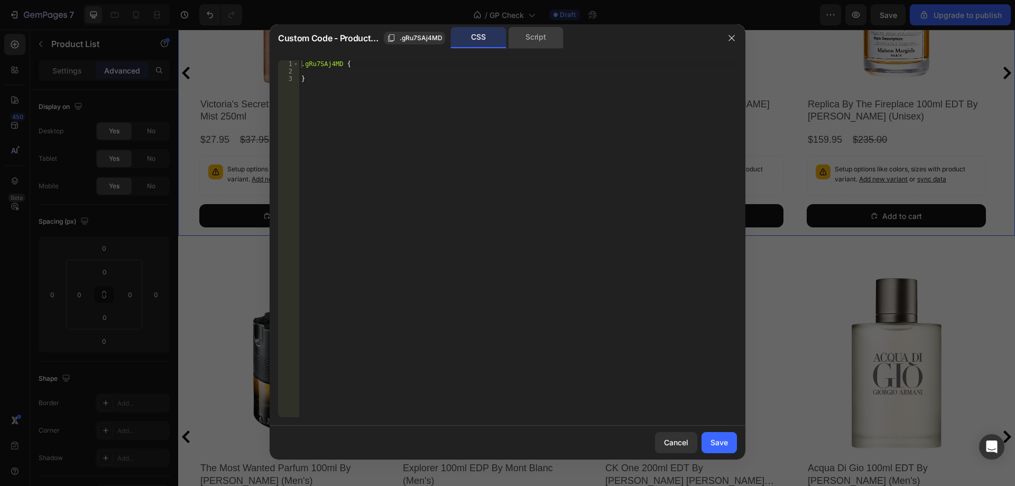
click at [519, 38] on div "Script" at bounding box center [536, 37] width 56 height 21
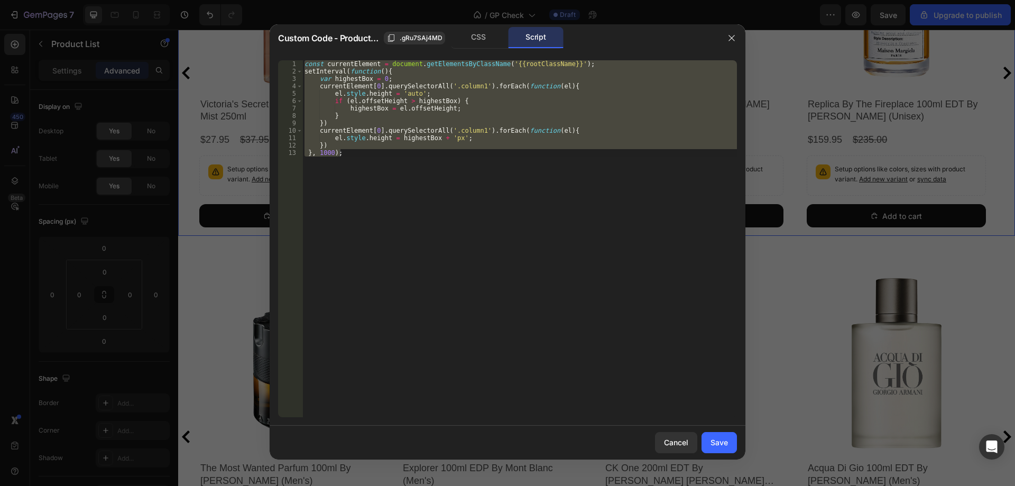
click at [460, 115] on div "const currentElement = document . getElementsByClassName ( '{{rootClassName}}' …" at bounding box center [519, 238] width 435 height 357
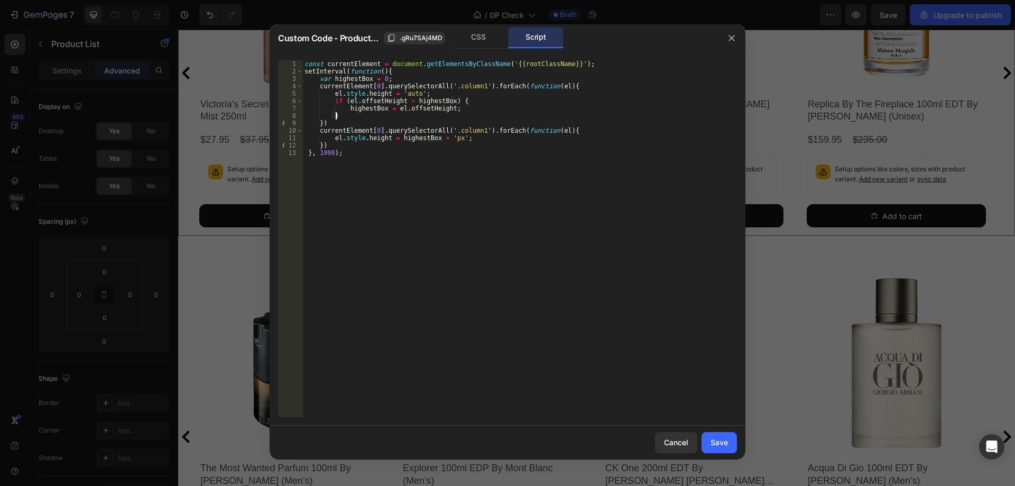
type textarea "}) }, 1000);"
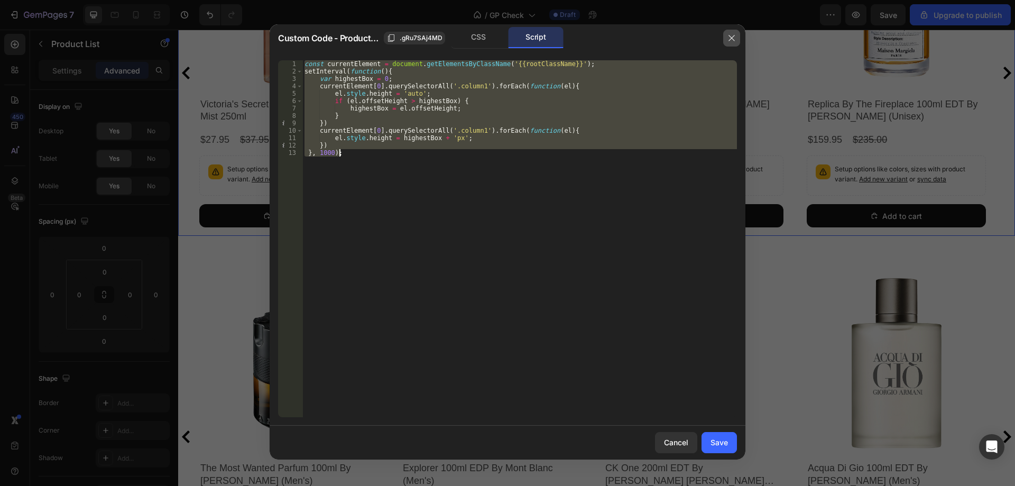
click at [738, 38] on button "button" at bounding box center [731, 38] width 17 height 17
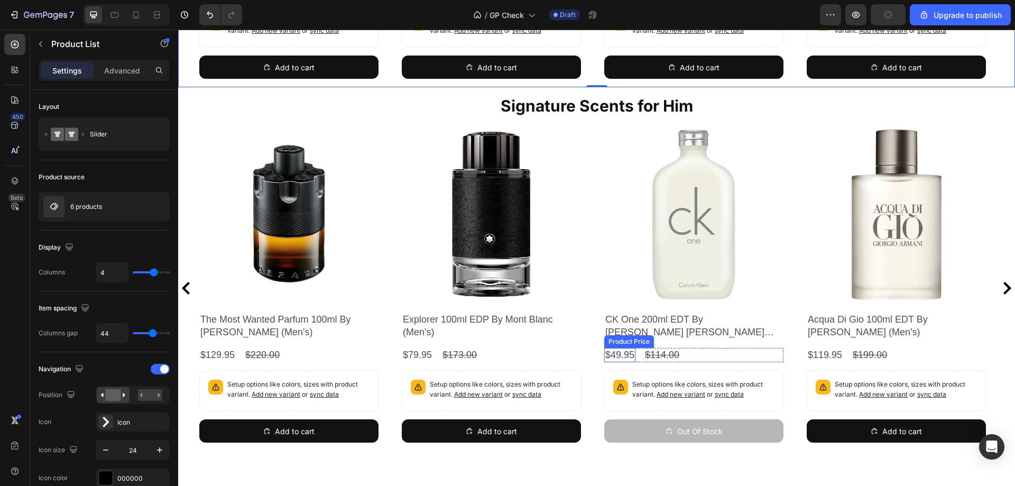
scroll to position [317, 0]
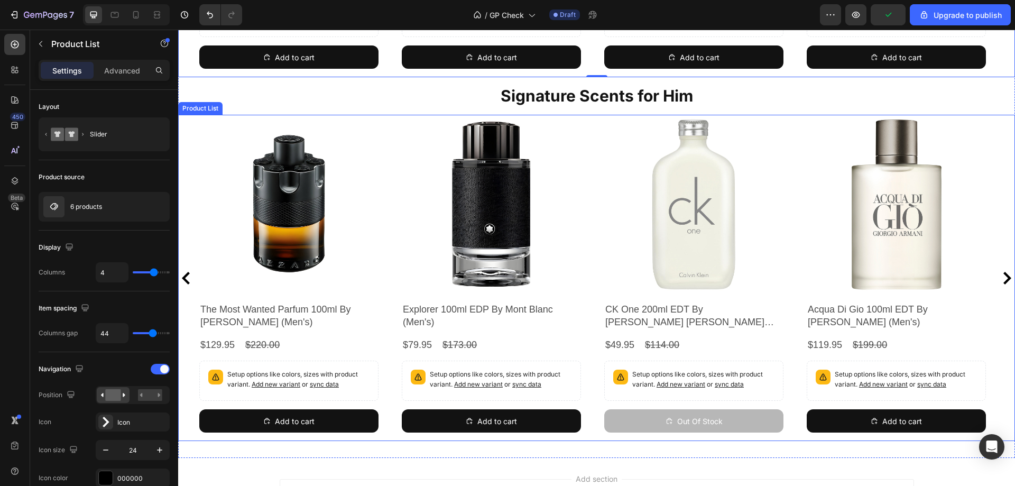
click at [594, 304] on div "Product Images The Most Wanted Parfum 100ml By Azzaro (Men's) Product Title $12…" at bounding box center [596, 278] width 795 height 326
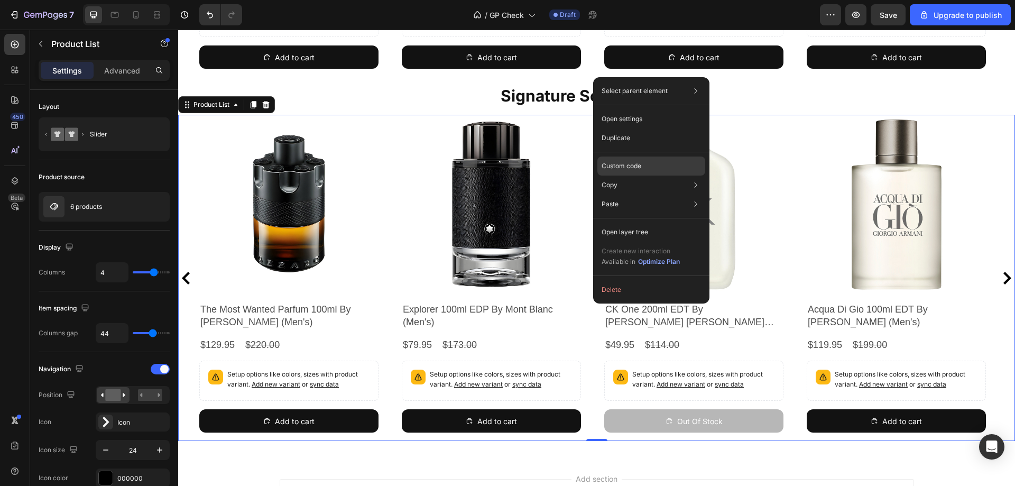
click at [632, 164] on p "Custom code" at bounding box center [622, 166] width 40 height 10
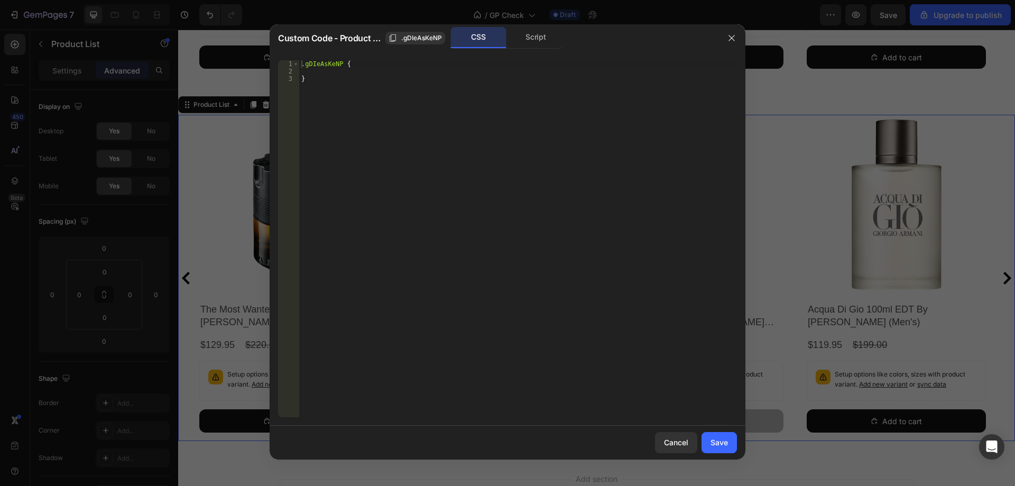
click at [509, 199] on div ".gDIeAsKeNP { }" at bounding box center [518, 246] width 438 height 372
click at [531, 34] on div "Script" at bounding box center [536, 37] width 56 height 21
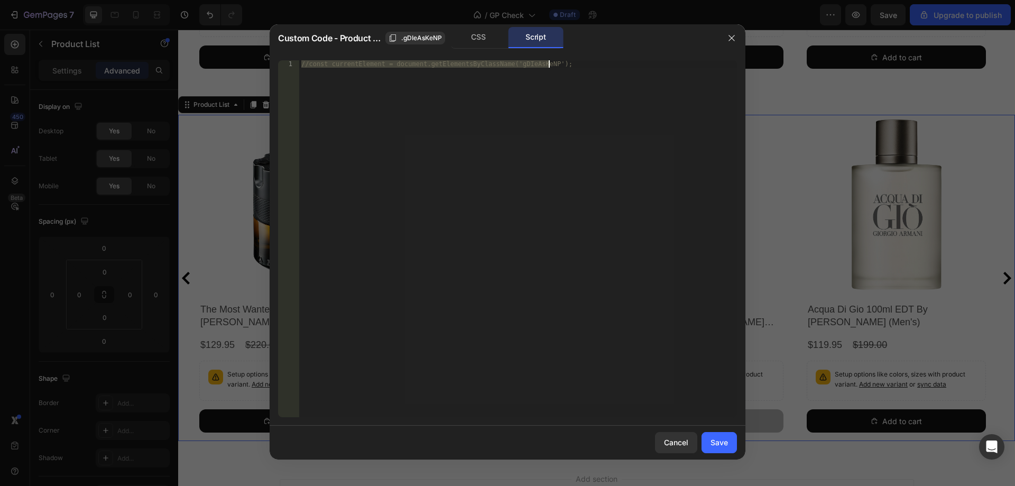
click at [511, 123] on div "//const currentElement = document.getElementsByClassName('gDIeAsKeNP');" at bounding box center [518, 238] width 438 height 357
paste textarea "}, 1000"
type textarea "}, 1000);"
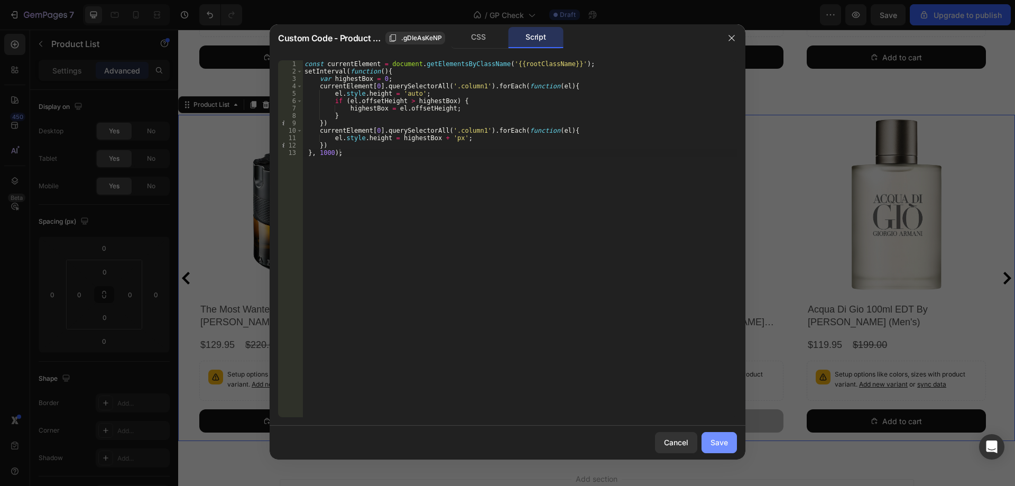
click at [712, 442] on div "Save" at bounding box center [719, 442] width 17 height 11
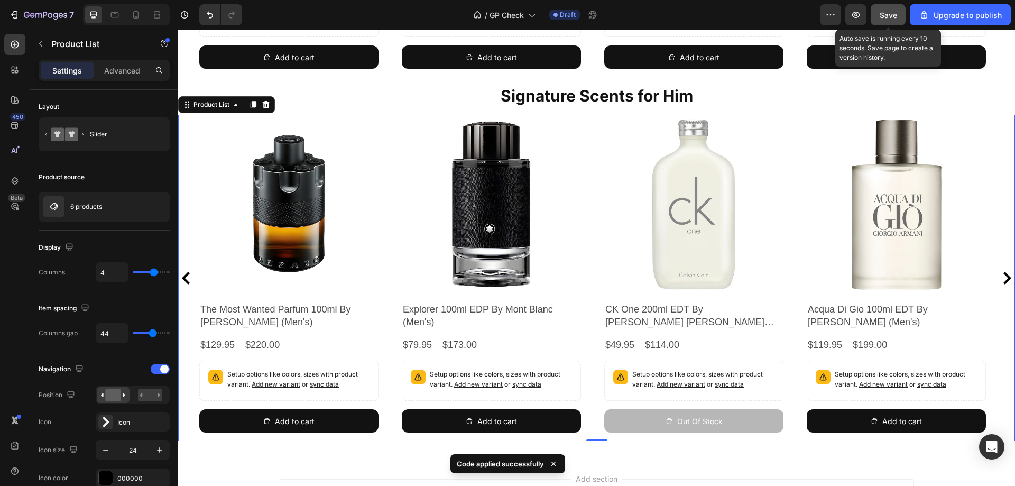
click at [881, 16] on span "Save" at bounding box center [888, 15] width 17 height 9
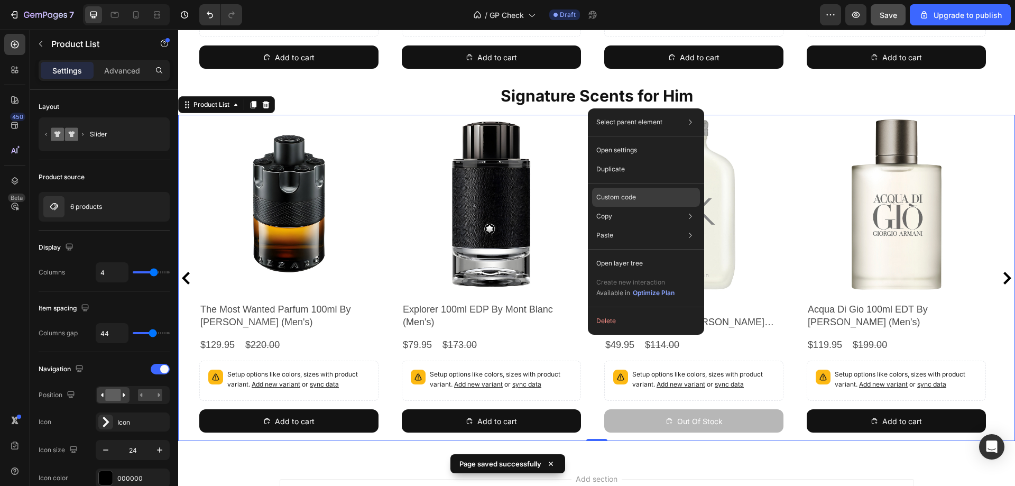
click at [627, 201] on p "Custom code" at bounding box center [616, 197] width 40 height 10
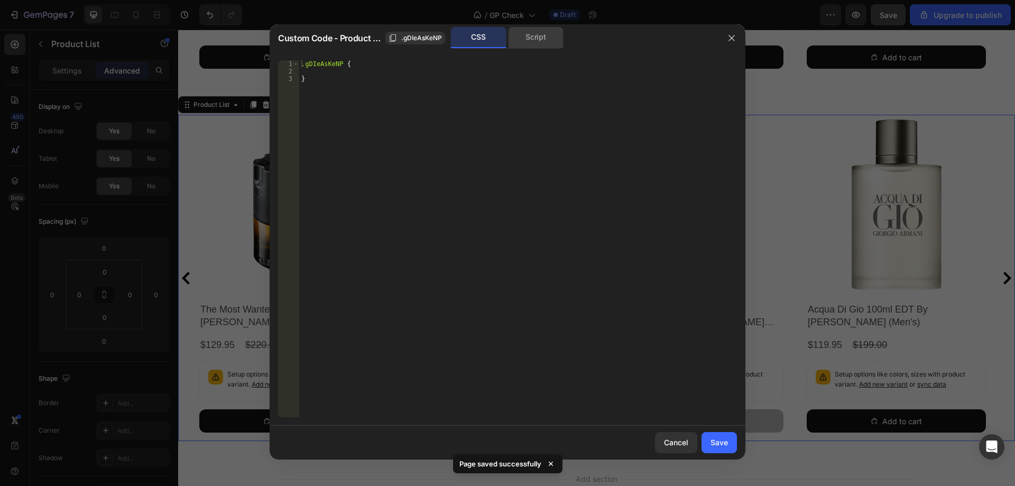
click at [544, 40] on div "Script" at bounding box center [536, 37] width 56 height 21
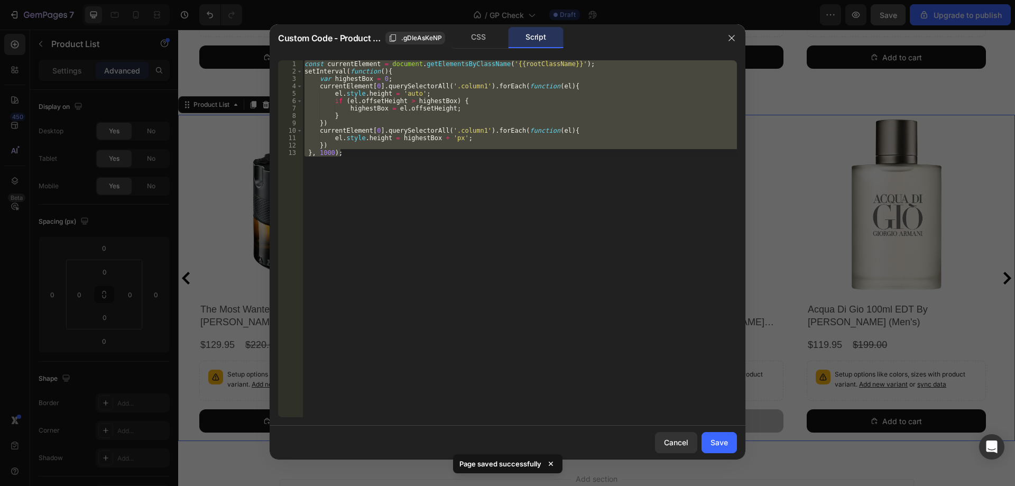
click at [582, 133] on div "const currentElement = document . getElementsByClassName ( '{{rootClassName}}' …" at bounding box center [519, 238] width 435 height 357
type textarea "currentElement[0].querySelectorAll('.column1').forEach(function(el){"
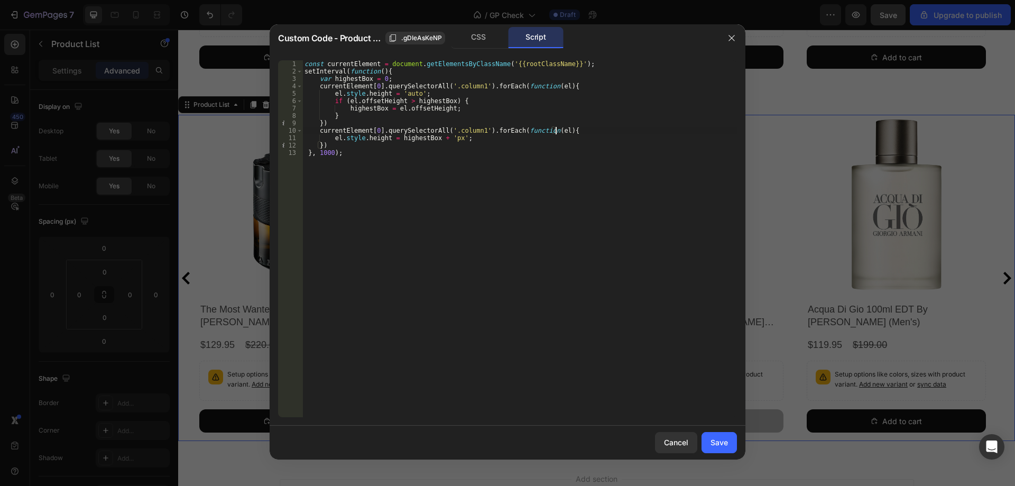
click at [355, 85] on div "const currentElement = document . getElementsByClassName ( '{{rootClassName}}' …" at bounding box center [519, 246] width 435 height 372
click at [732, 37] on icon "button" at bounding box center [731, 38] width 8 height 8
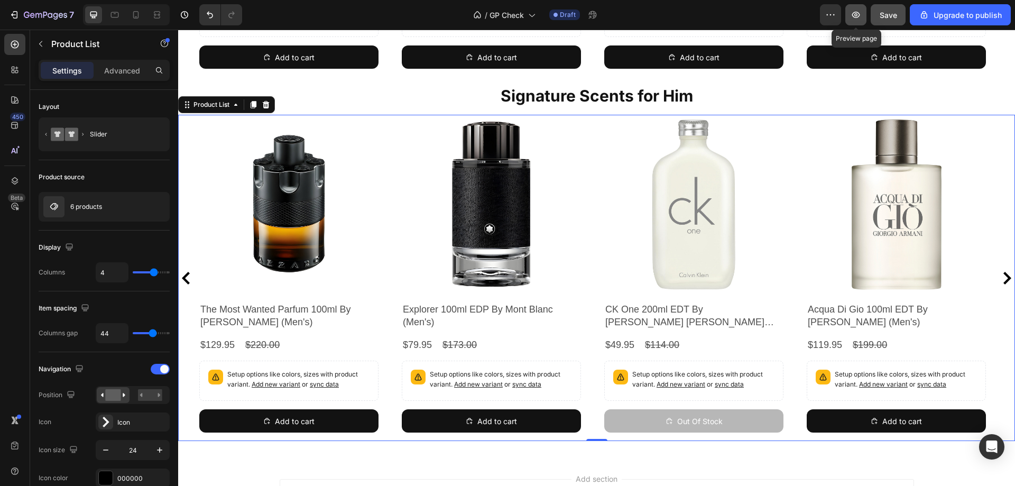
click at [853, 8] on button "button" at bounding box center [855, 14] width 21 height 21
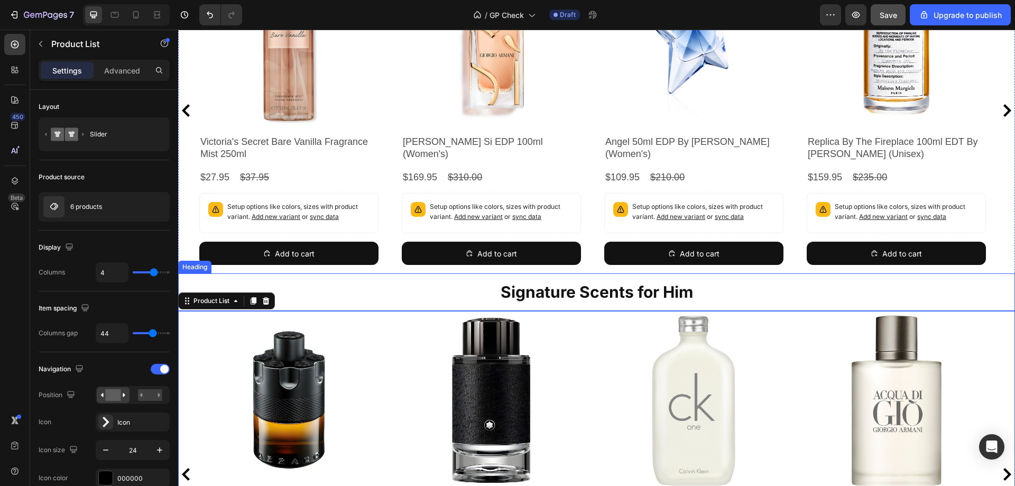
scroll to position [106, 0]
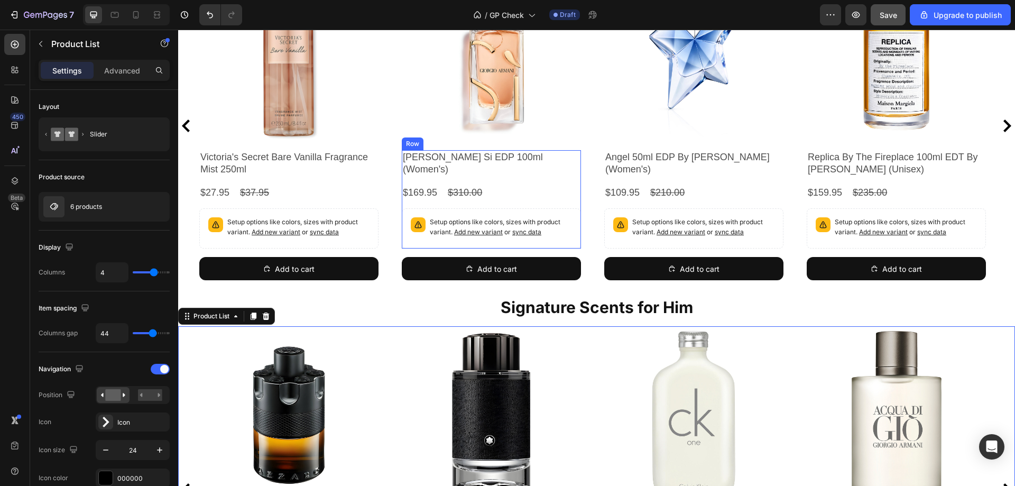
click at [526, 191] on div "[PERSON_NAME] Si EDP 100ml (Women's) Product Title $169.95 Product Price Produc…" at bounding box center [491, 199] width 179 height 98
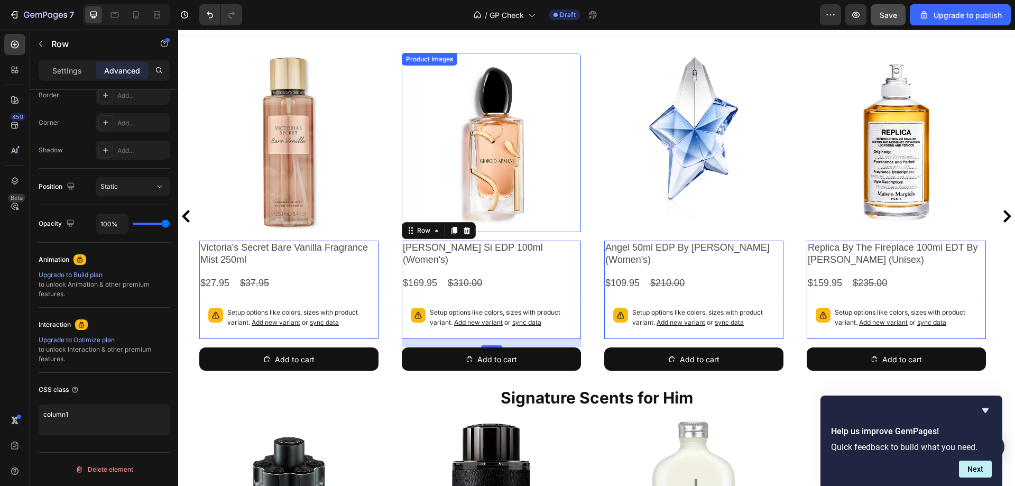
scroll to position [0, 0]
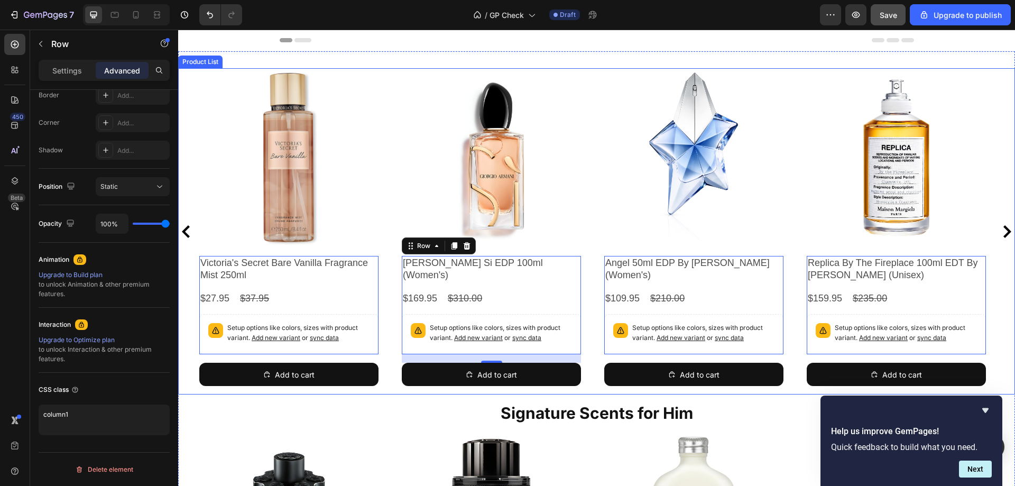
click at [595, 119] on div "Product Images Victoria's Secret Bare Vanilla Fragrance Mist 250ml Product Titl…" at bounding box center [596, 231] width 795 height 326
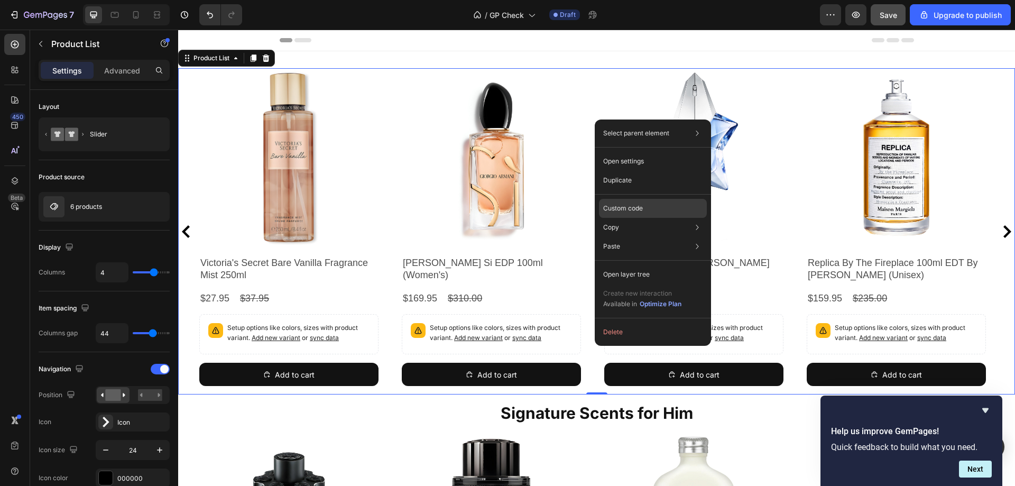
click at [617, 215] on div "Custom code" at bounding box center [653, 208] width 108 height 19
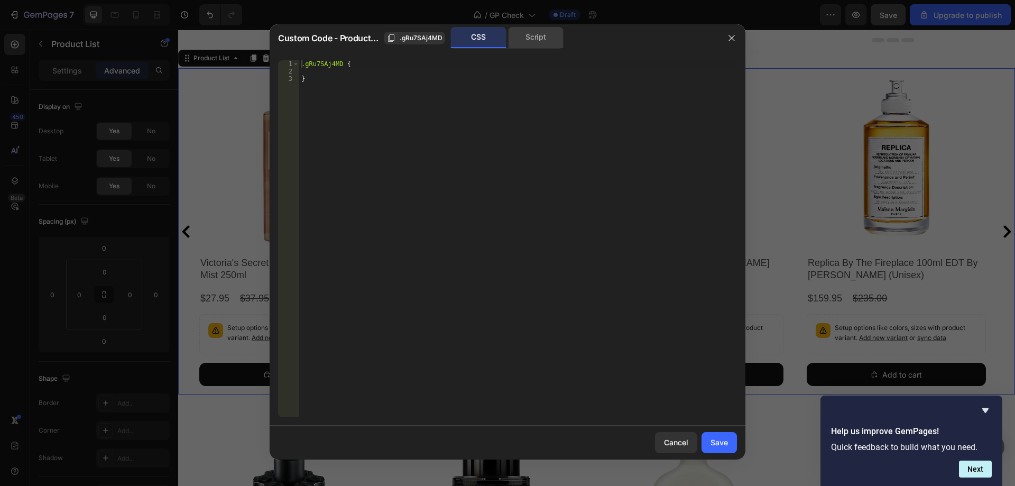
click at [543, 43] on div "Script" at bounding box center [536, 37] width 56 height 21
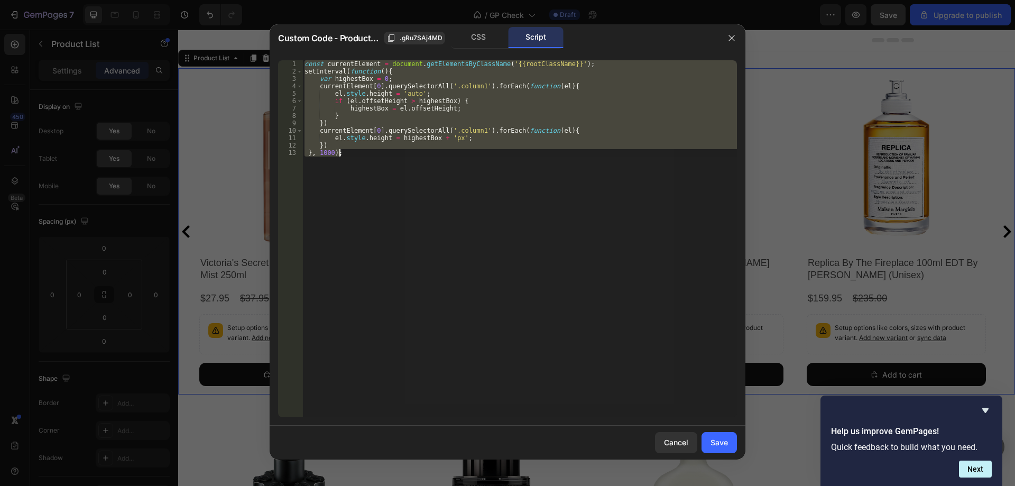
click at [577, 118] on div "const currentElement = document . getElementsByClassName ( '{{rootClassName}}' …" at bounding box center [519, 238] width 435 height 357
type textarea "}"
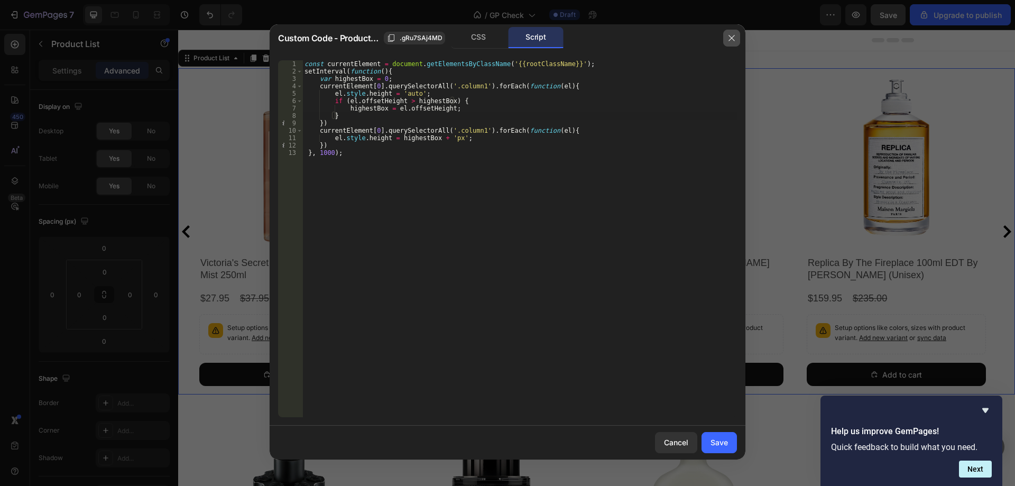
click at [733, 36] on icon "button" at bounding box center [731, 38] width 6 height 6
